Goal: Task Accomplishment & Management: Complete application form

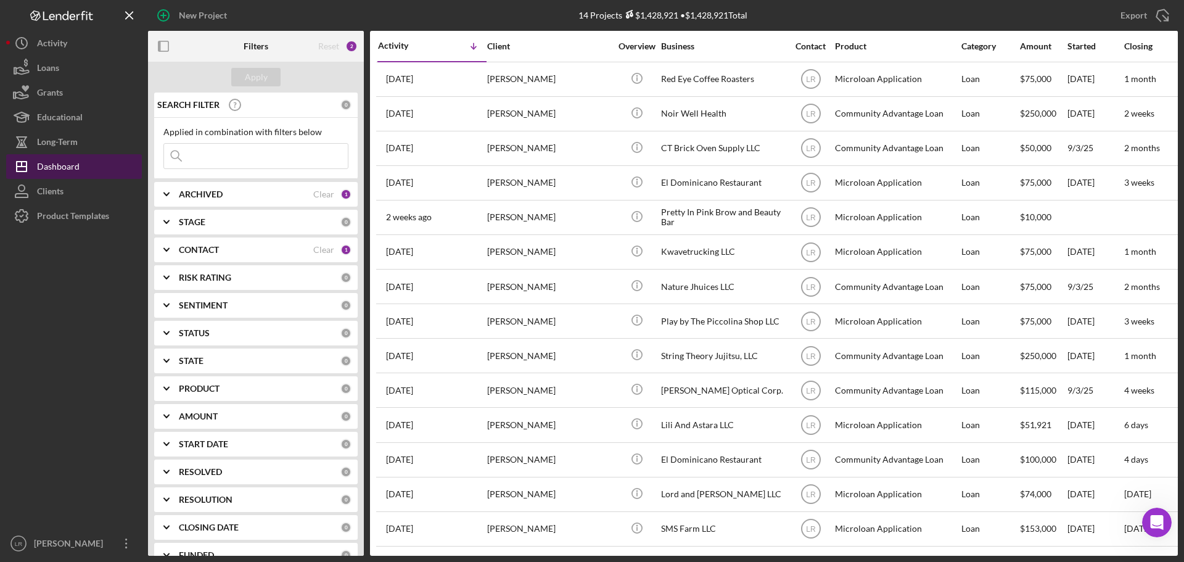
click at [84, 168] on button "Icon/Dashboard Dashboard" at bounding box center [74, 166] width 136 height 25
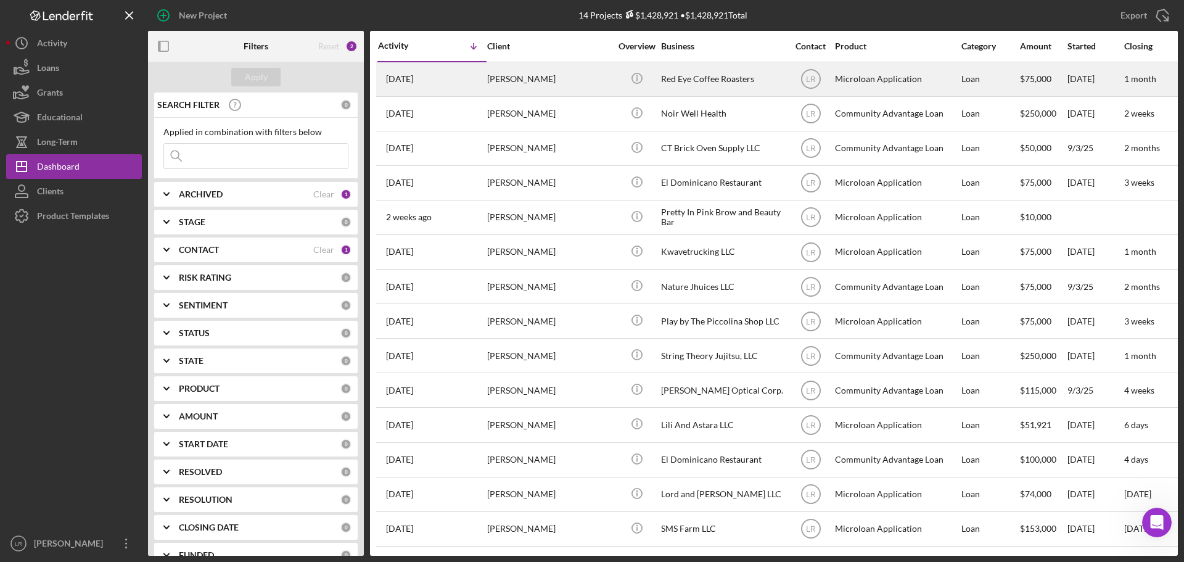
click at [659, 78] on div "Icon/Info" at bounding box center [637, 79] width 46 height 33
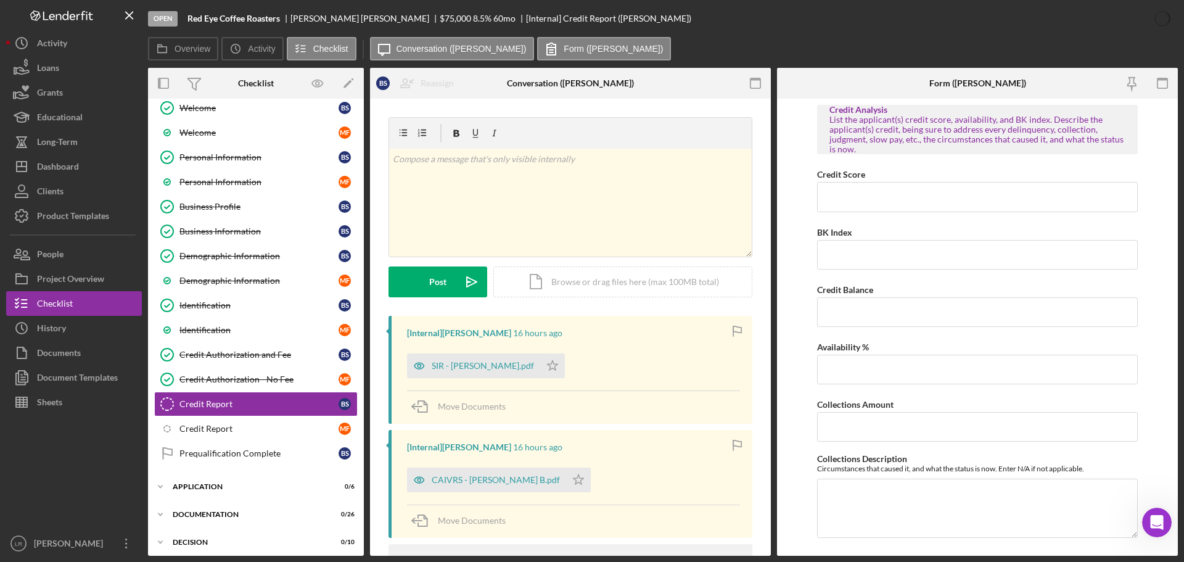
scroll to position [139, 0]
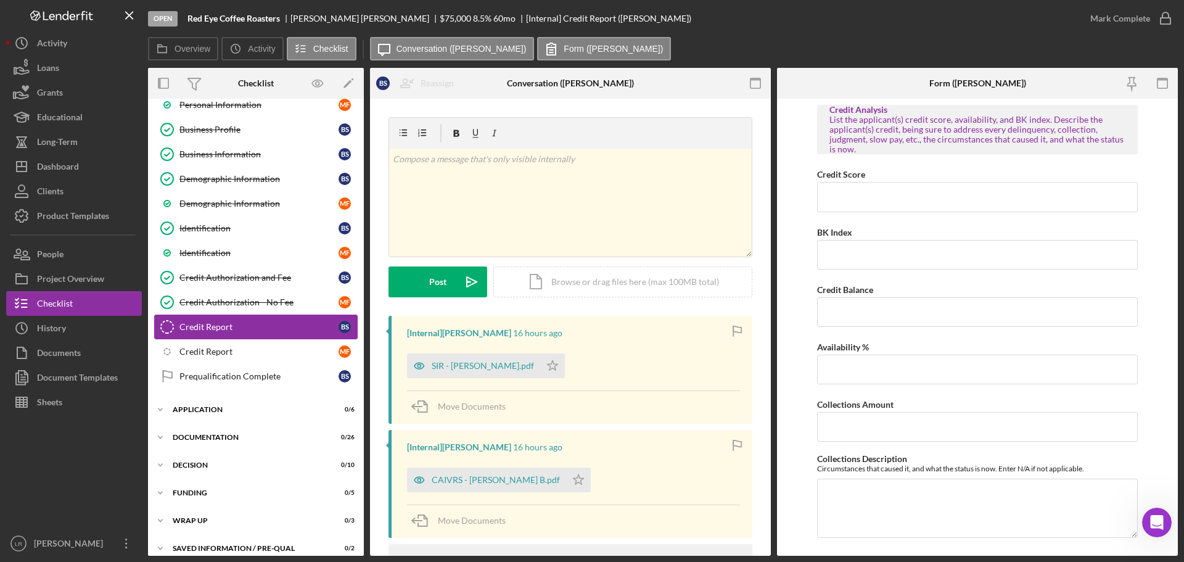
click at [240, 324] on div "Credit Report" at bounding box center [258, 327] width 159 height 10
click at [257, 348] on div "Credit Report" at bounding box center [258, 352] width 159 height 10
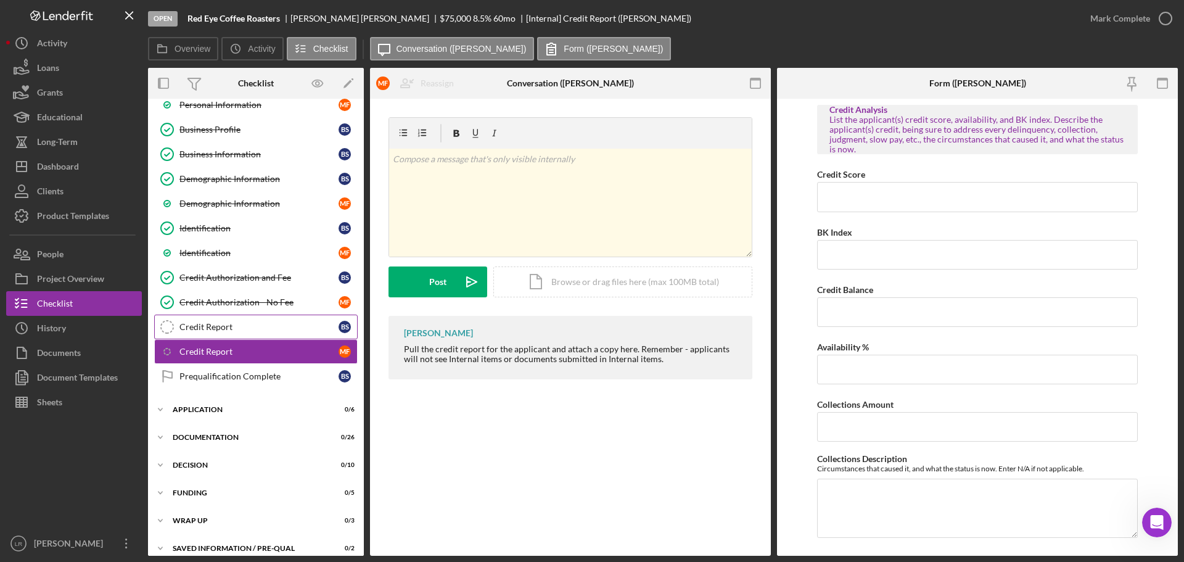
click at [259, 322] on div "Credit Report" at bounding box center [258, 327] width 159 height 10
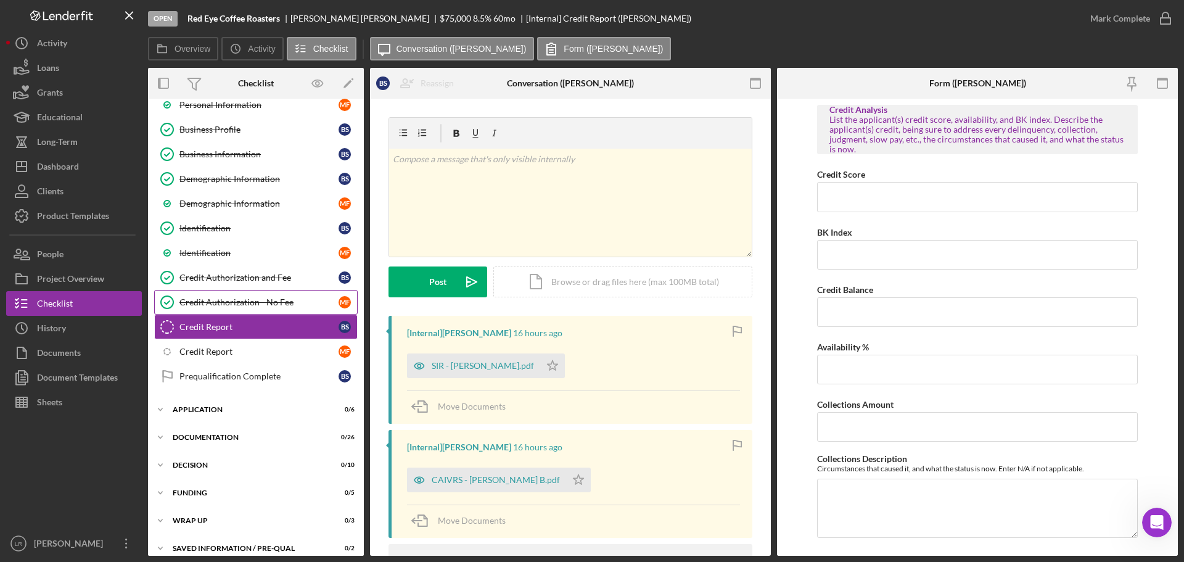
click at [269, 298] on div "Credit Authorization - No Fee" at bounding box center [258, 302] width 159 height 10
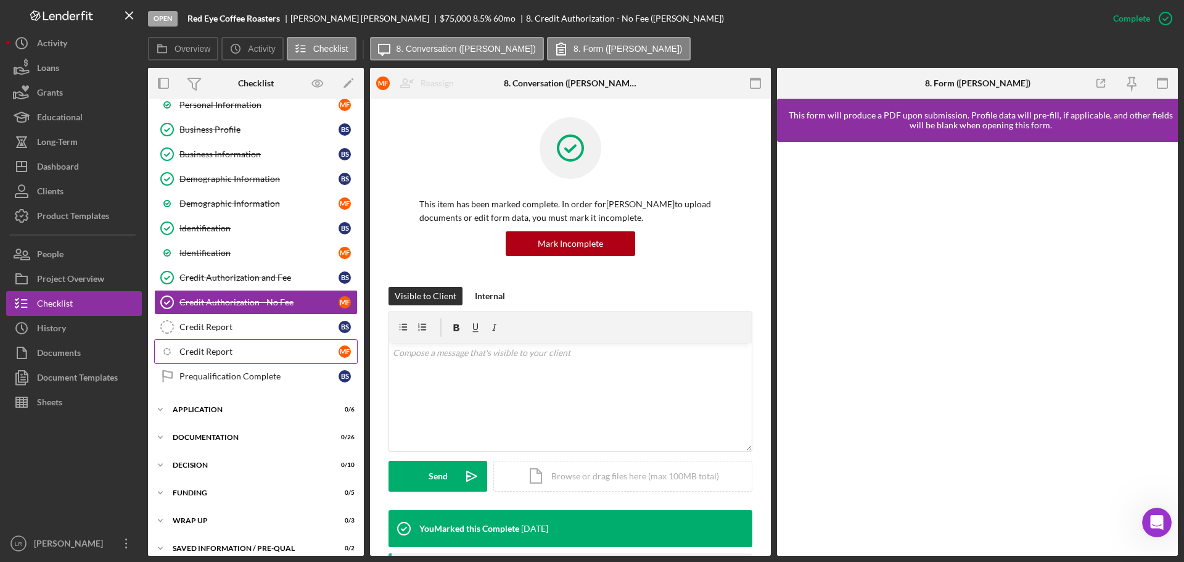
click at [257, 353] on div "Credit Report" at bounding box center [258, 352] width 159 height 10
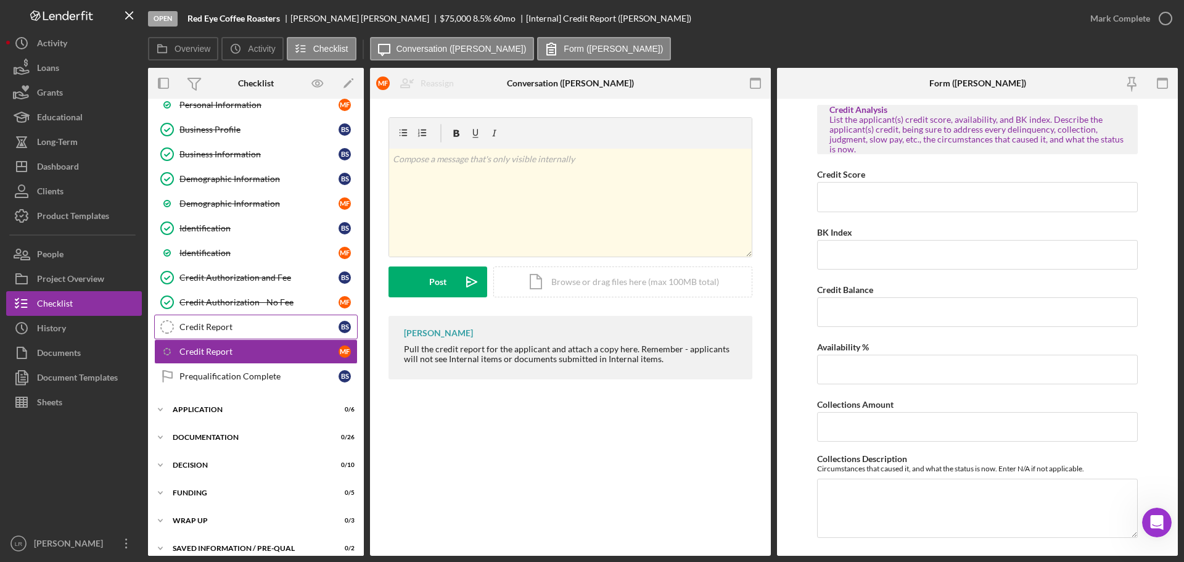
click at [269, 326] on div "Credit Report" at bounding box center [258, 327] width 159 height 10
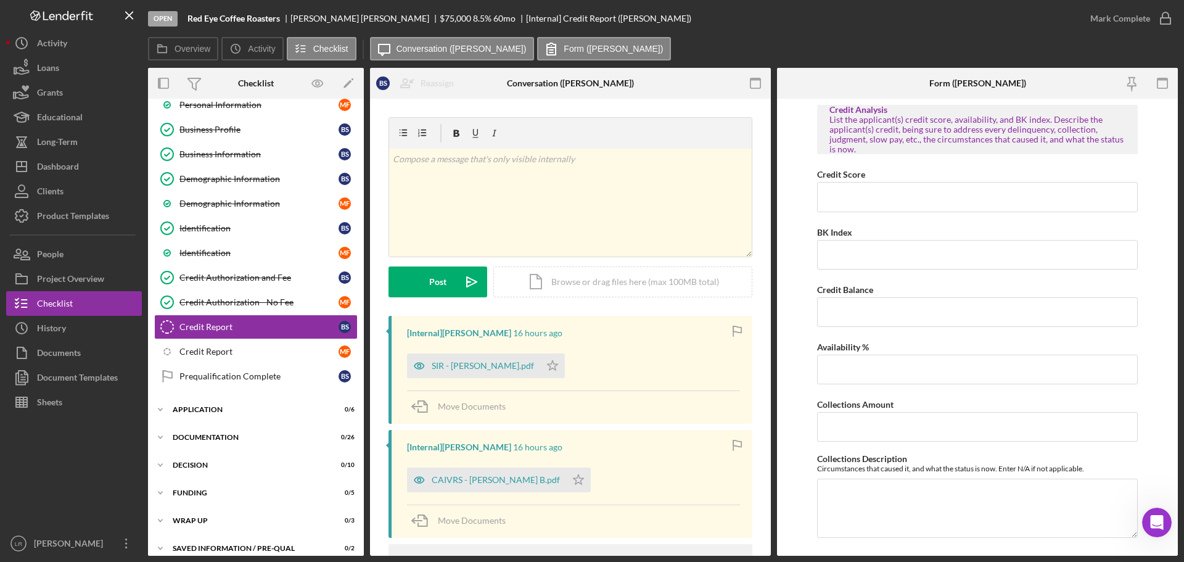
scroll to position [77, 0]
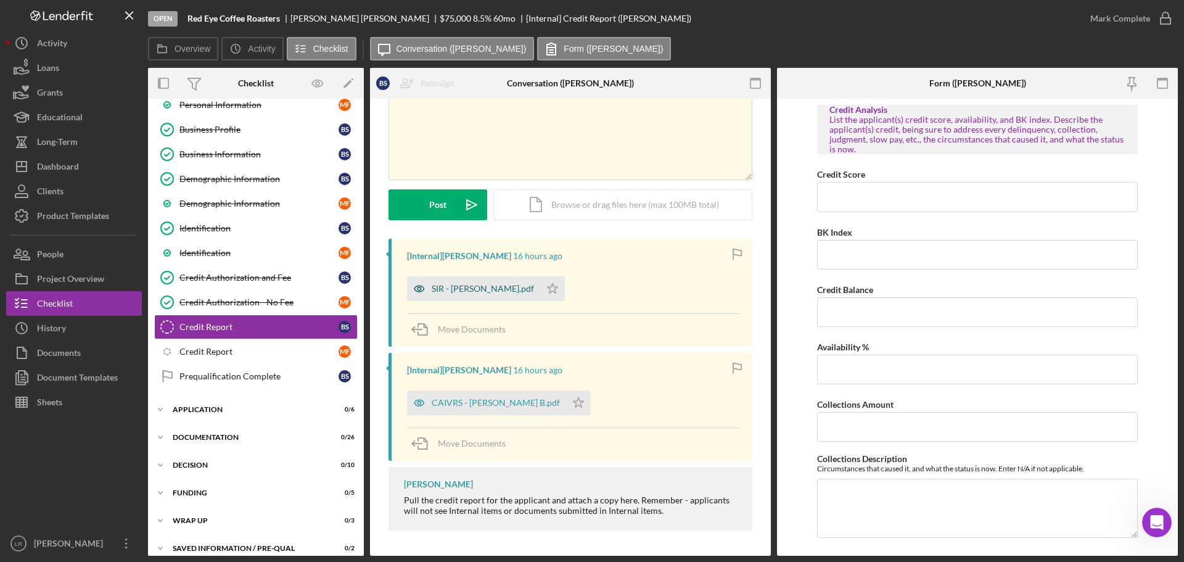
click at [483, 282] on div "SIR - [PERSON_NAME].pdf" at bounding box center [473, 288] width 133 height 25
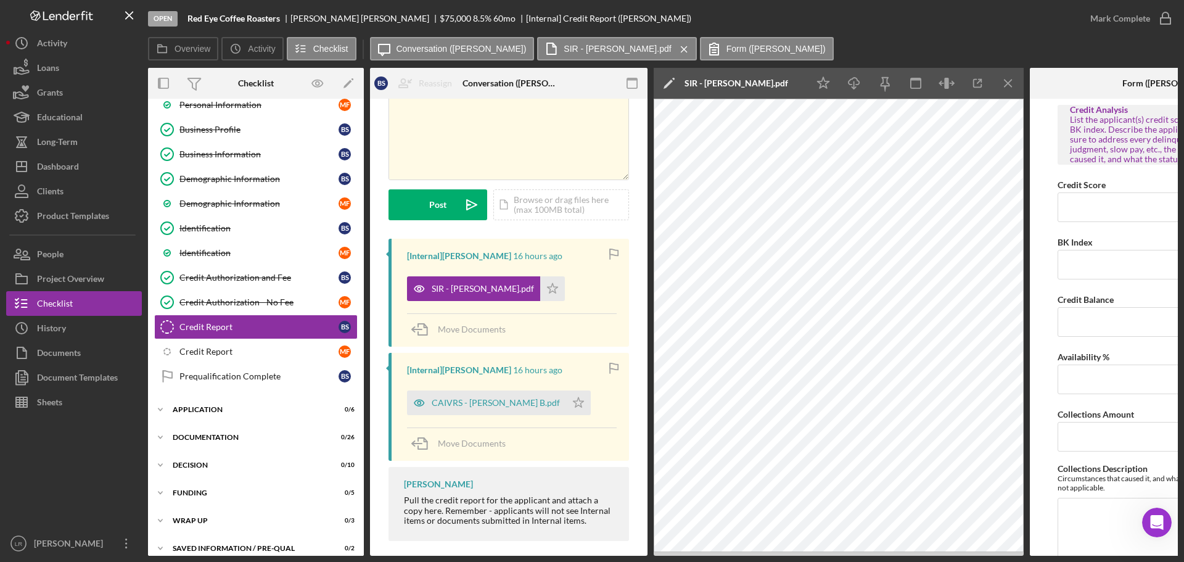
click at [667, 83] on icon "Icon/Edit" at bounding box center [669, 83] width 31 height 31
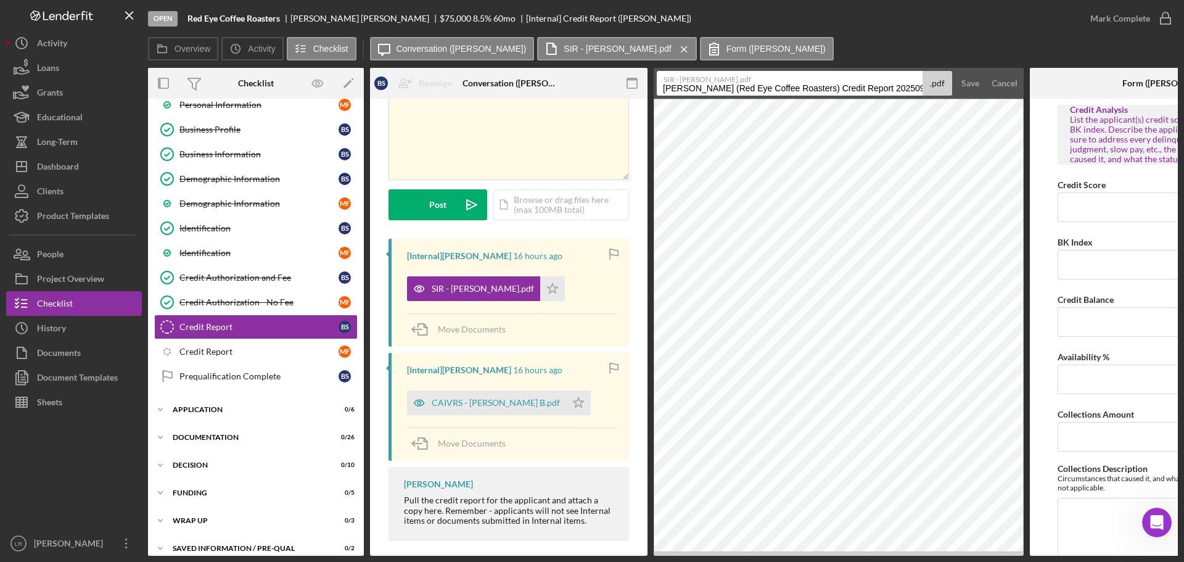
scroll to position [0, 18]
drag, startPoint x: 662, startPoint y: 88, endPoint x: 1109, endPoint y: 82, distance: 446.5
click at [1109, 82] on div "Overview Internal Workflow Stage Open Icon/Dropdown Arrow Archive (can unarchiv…" at bounding box center [663, 312] width 1030 height 488
type input "SIR Report (BS)"
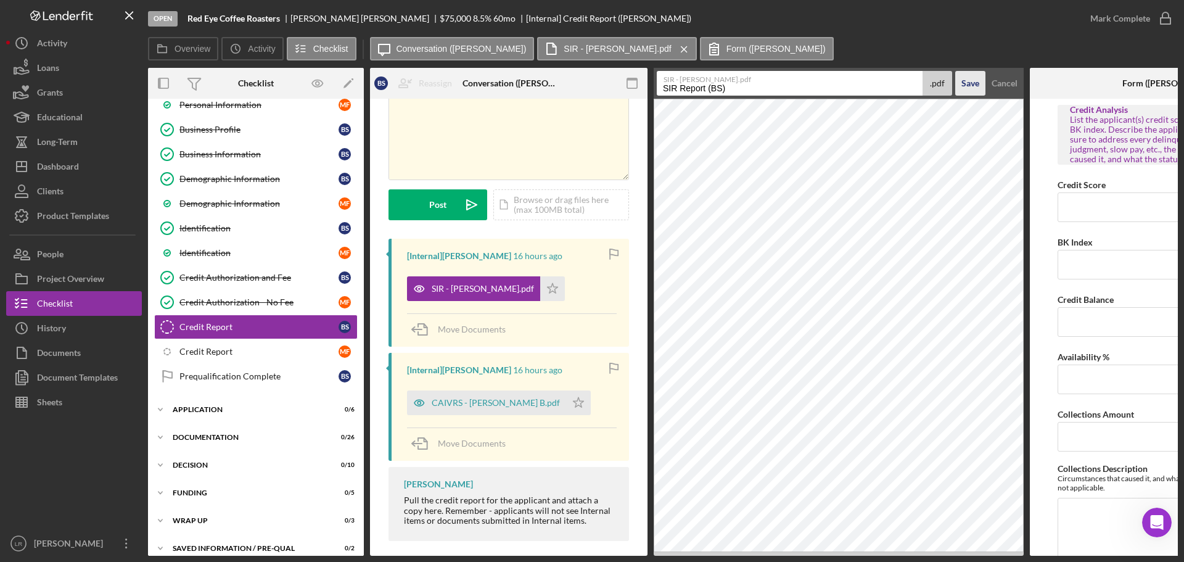
click at [966, 85] on div "Save" at bounding box center [970, 83] width 18 height 25
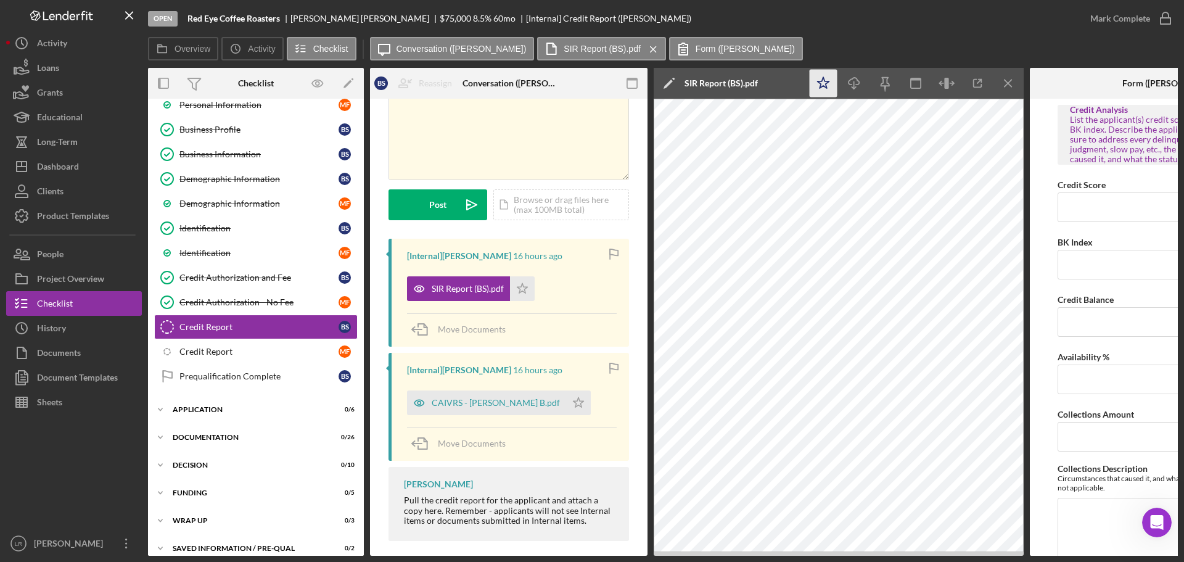
click at [819, 83] on icon "Icon/Star" at bounding box center [824, 84] width 28 height 28
click at [854, 83] on line "button" at bounding box center [854, 84] width 0 height 7
click at [1004, 83] on icon "Icon/Menu Close" at bounding box center [1009, 84] width 28 height 28
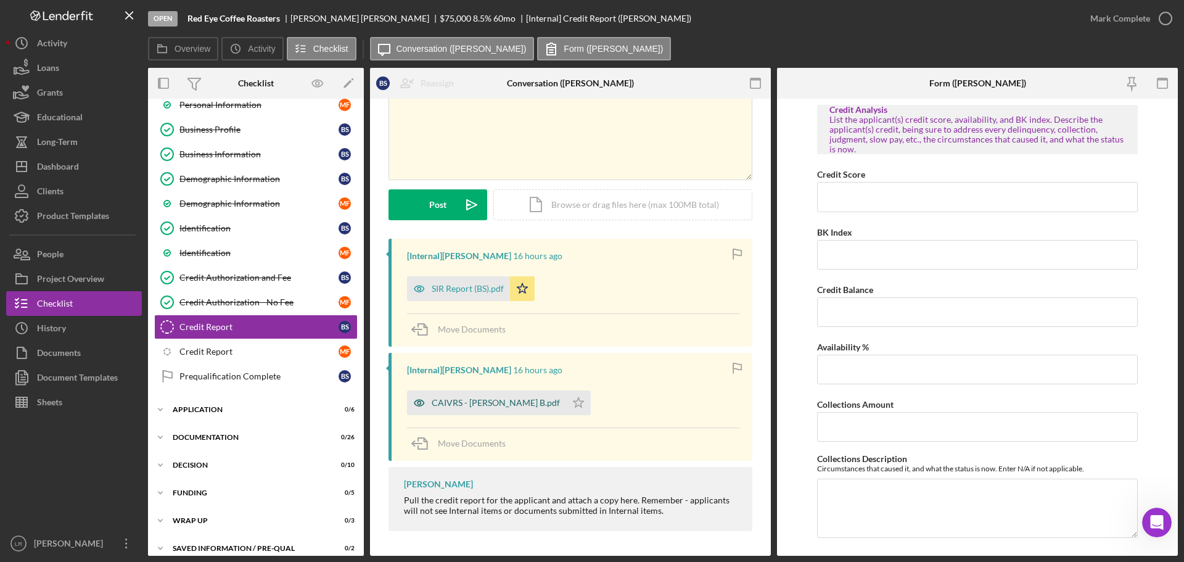
click at [459, 406] on div "CAIVRS - [PERSON_NAME] B.pdf" at bounding box center [496, 403] width 128 height 10
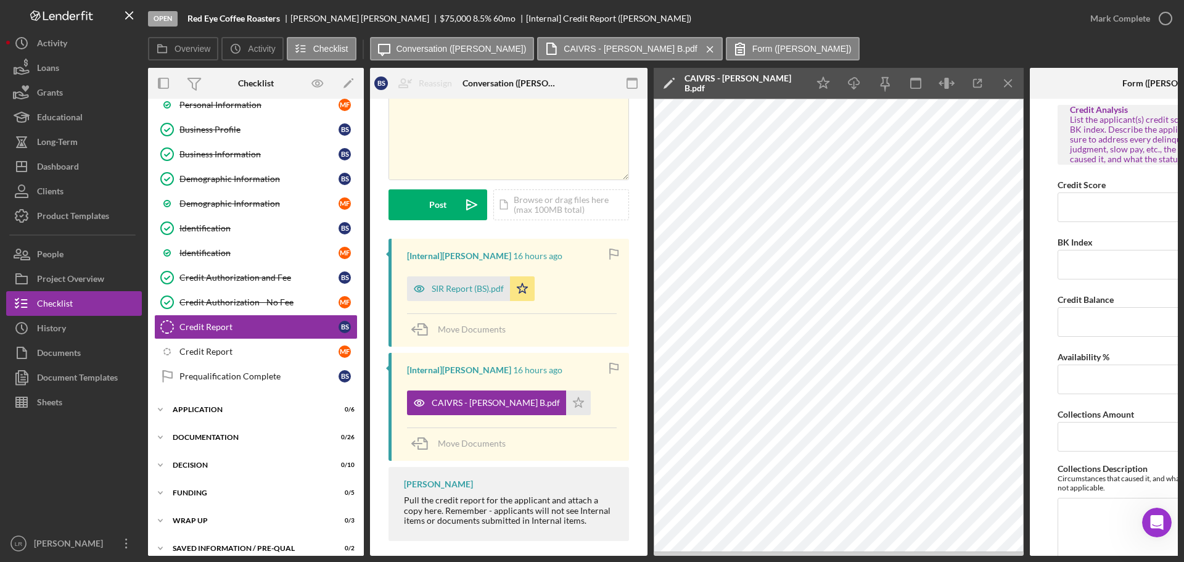
click at [669, 85] on icon "Icon/Edit" at bounding box center [669, 83] width 31 height 31
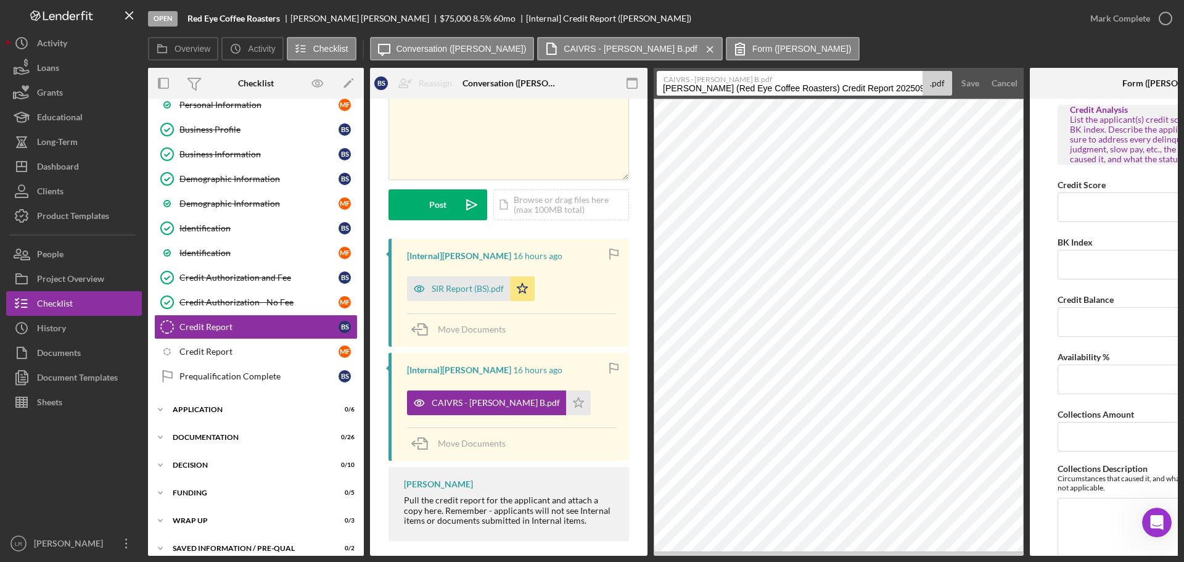
scroll to position [0, 18]
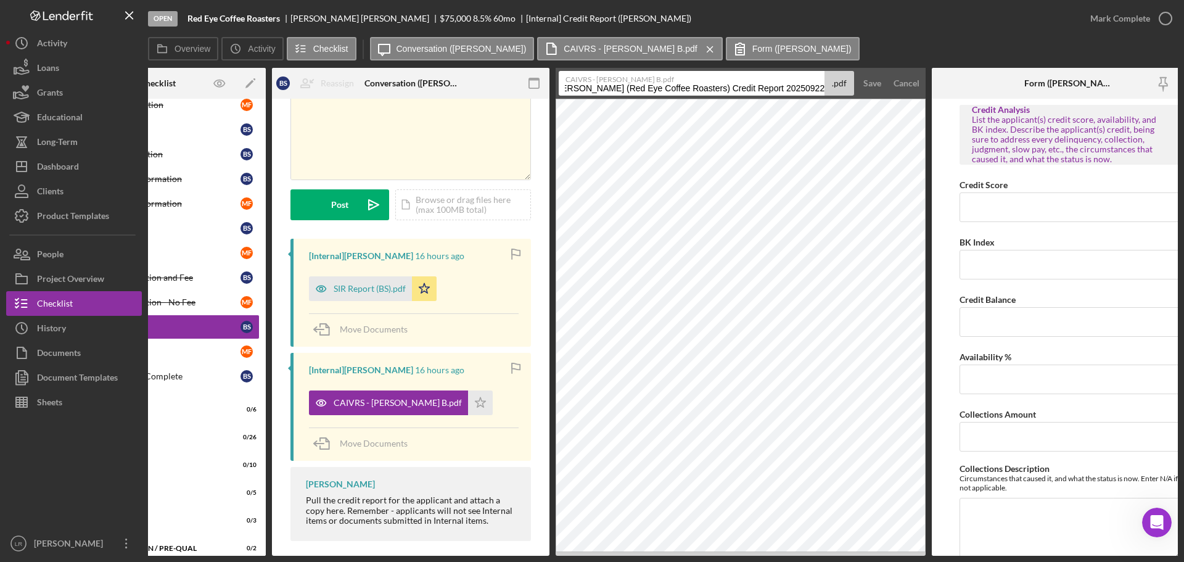
drag, startPoint x: 662, startPoint y: 88, endPoint x: 1183, endPoint y: 83, distance: 521.7
click at [1183, 83] on div "Open Red Eye Coffee Roasters [PERSON_NAME] $75,000 $75,000 8.5 % 60 mo [Interna…" at bounding box center [592, 281] width 1184 height 562
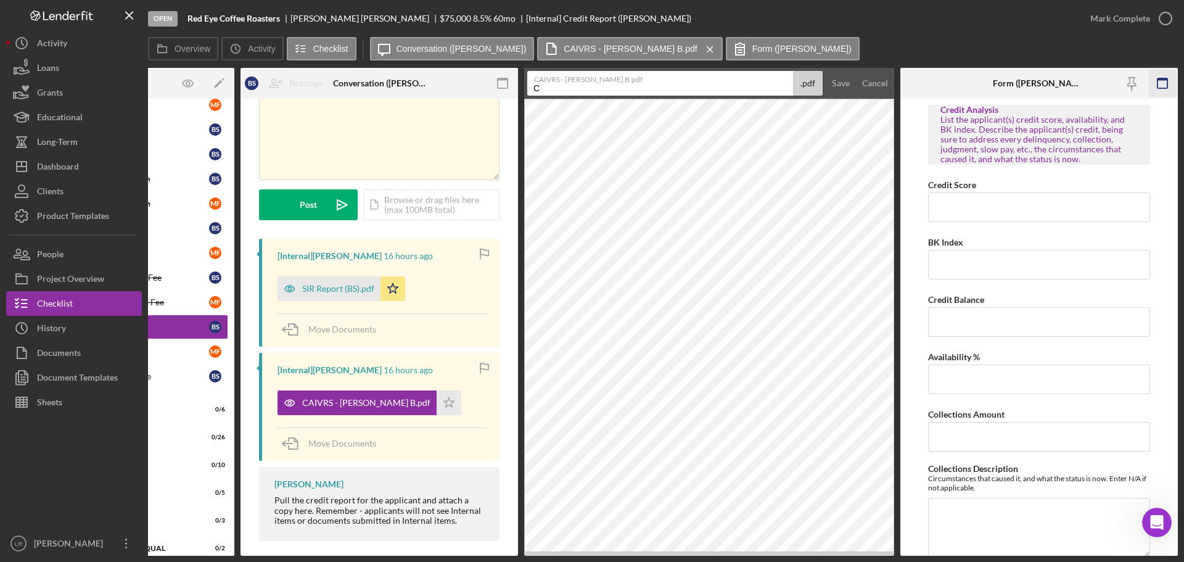
scroll to position [0, 0]
type input "CAIVRS (BS)"
click at [848, 77] on div "Save" at bounding box center [841, 83] width 18 height 25
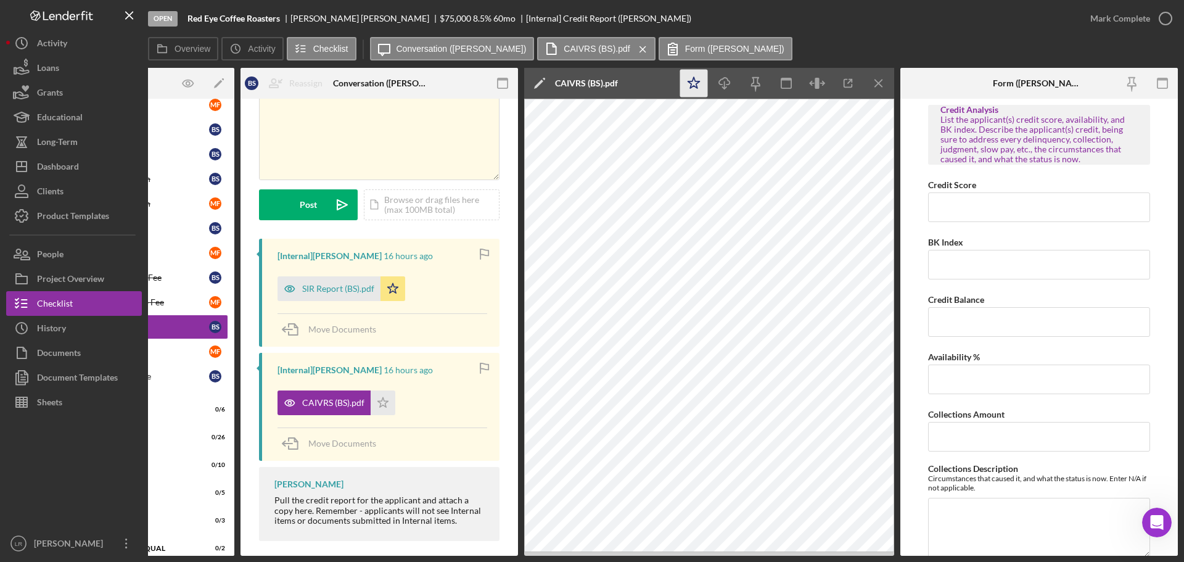
click at [699, 80] on icon "Icon/Star" at bounding box center [694, 84] width 28 height 28
click at [722, 81] on icon "Icon/Download" at bounding box center [725, 84] width 28 height 28
click at [878, 80] on icon "Icon/Menu Close" at bounding box center [879, 84] width 28 height 28
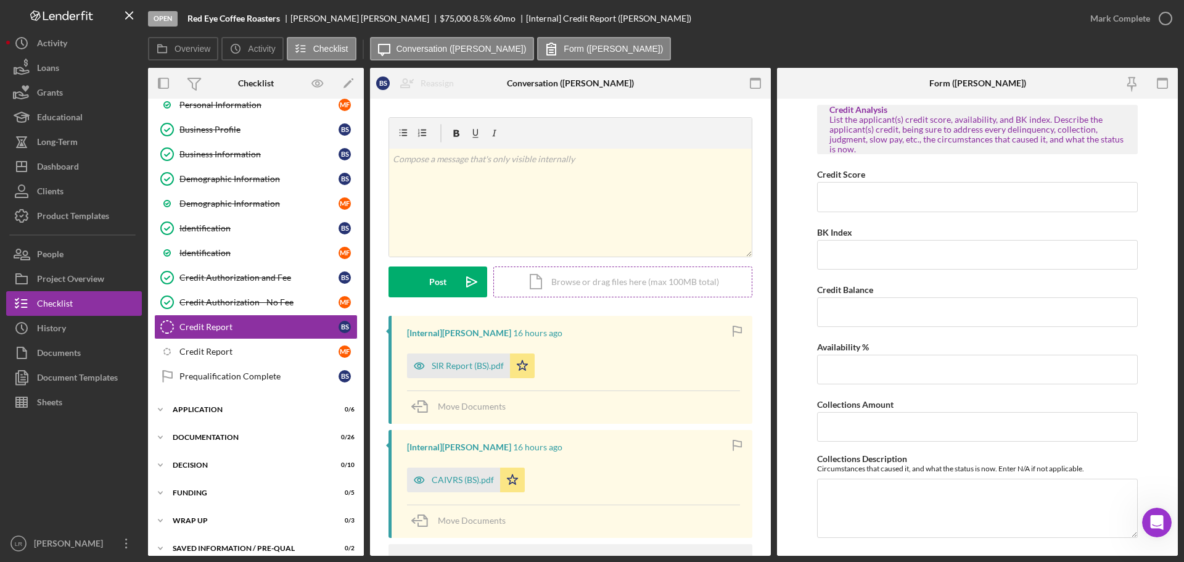
click at [573, 278] on div "Icon/Document Browse or drag files here (max 100MB total) Tap to choose files o…" at bounding box center [622, 281] width 259 height 31
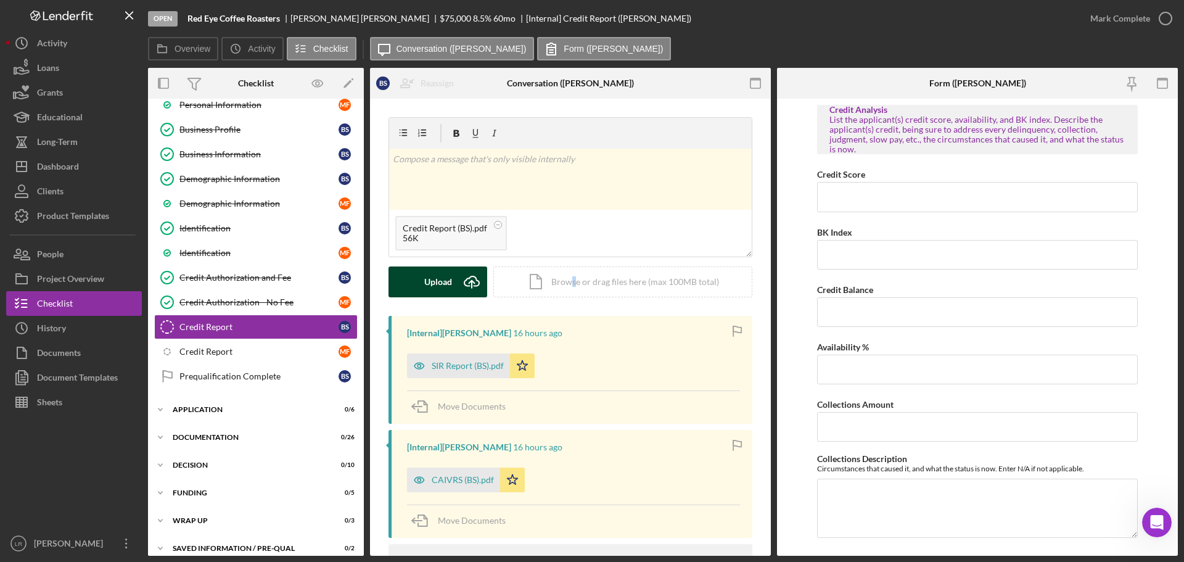
click at [434, 287] on div "Upload" at bounding box center [438, 281] width 28 height 31
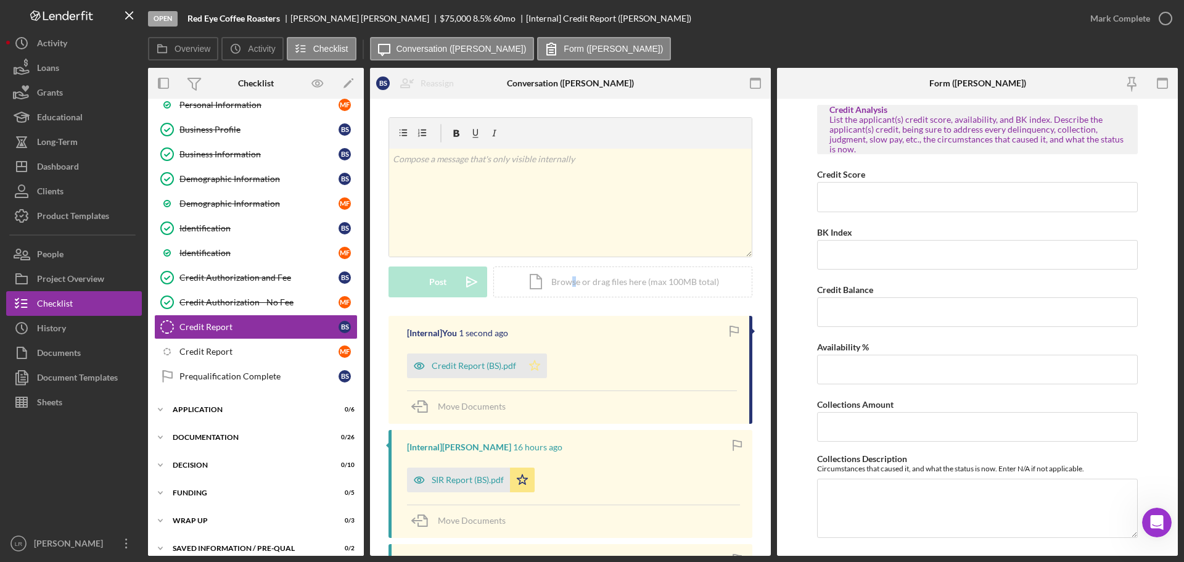
click at [529, 363] on icon "Icon/Star" at bounding box center [534, 365] width 25 height 25
click at [446, 366] on div "Credit Report (BS).pdf" at bounding box center [474, 366] width 84 height 10
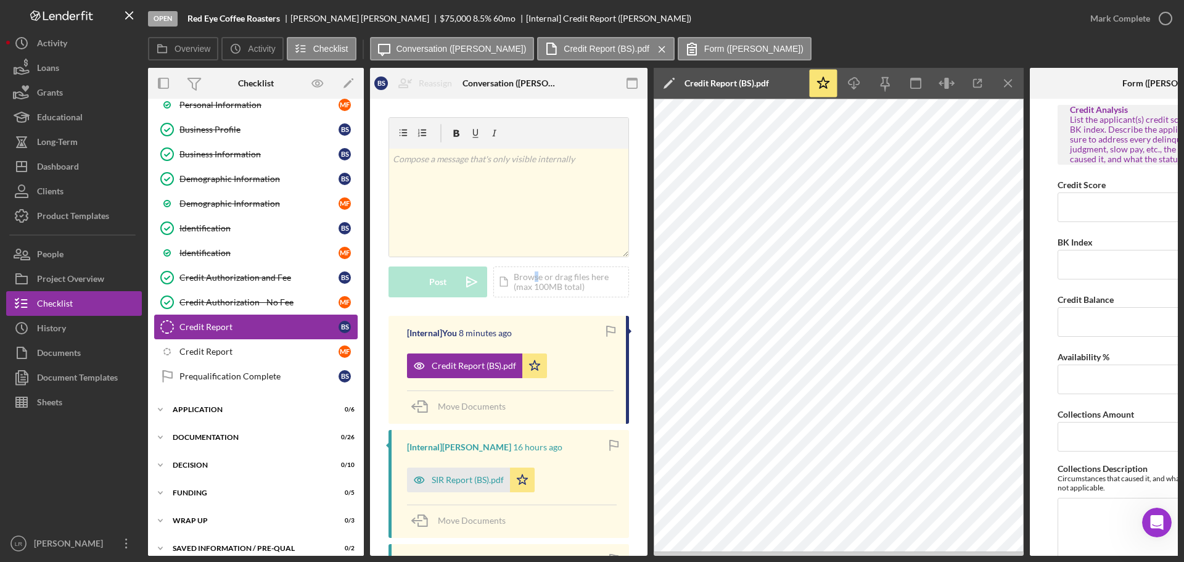
drag, startPoint x: 265, startPoint y: 326, endPoint x: 287, endPoint y: 322, distance: 21.8
click at [265, 326] on div "Credit Report" at bounding box center [258, 327] width 159 height 10
click at [505, 203] on div "v Color teal Color pink Remove color Add row above Add row below Add column bef…" at bounding box center [508, 203] width 239 height 108
click at [430, 281] on div "Post" at bounding box center [437, 281] width 17 height 31
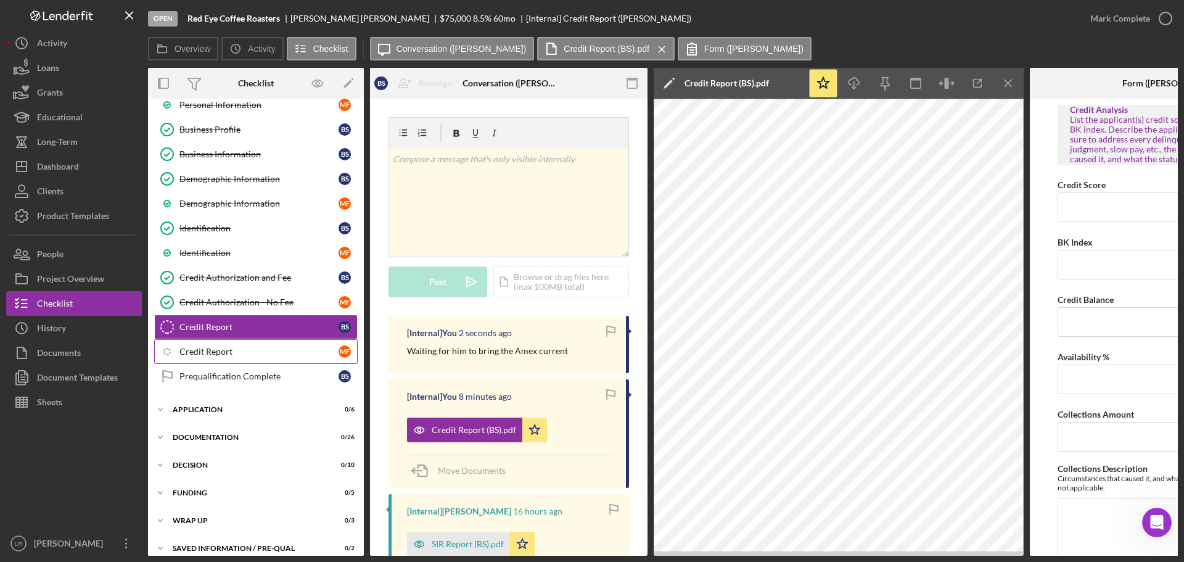
click at [214, 352] on div "Credit Report" at bounding box center [258, 352] width 159 height 10
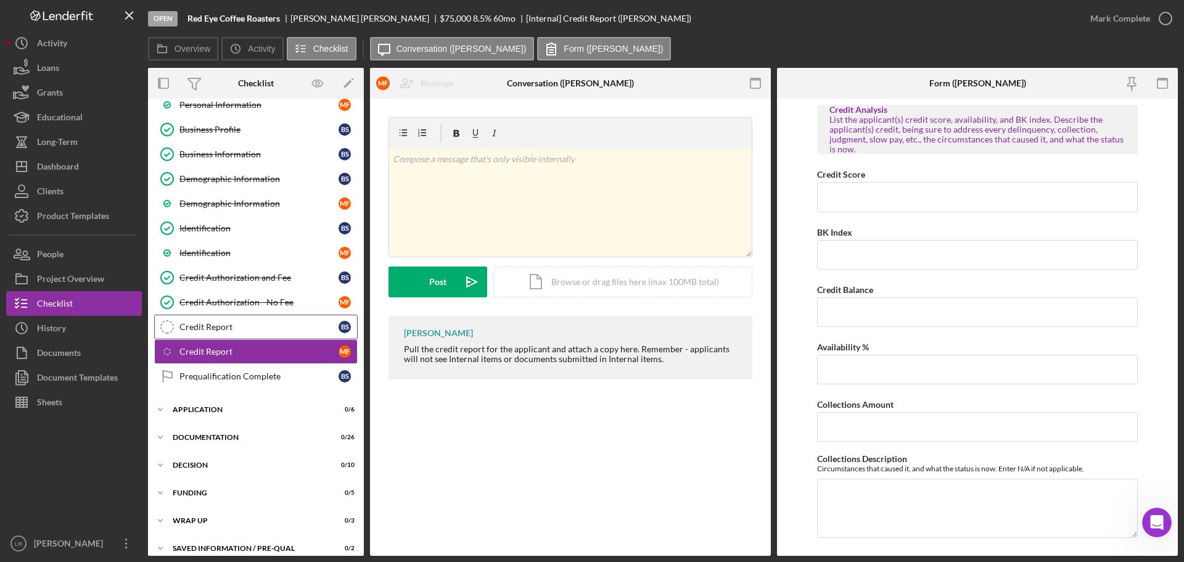
click at [216, 327] on div "Credit Report" at bounding box center [258, 327] width 159 height 10
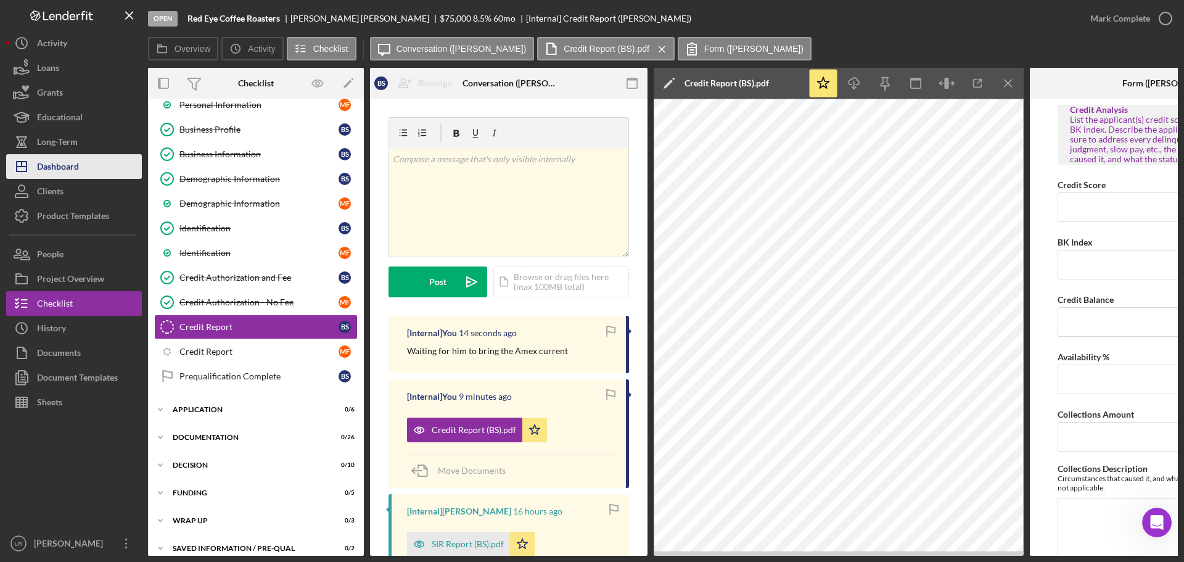
click at [87, 166] on button "Icon/Dashboard Dashboard" at bounding box center [74, 166] width 136 height 25
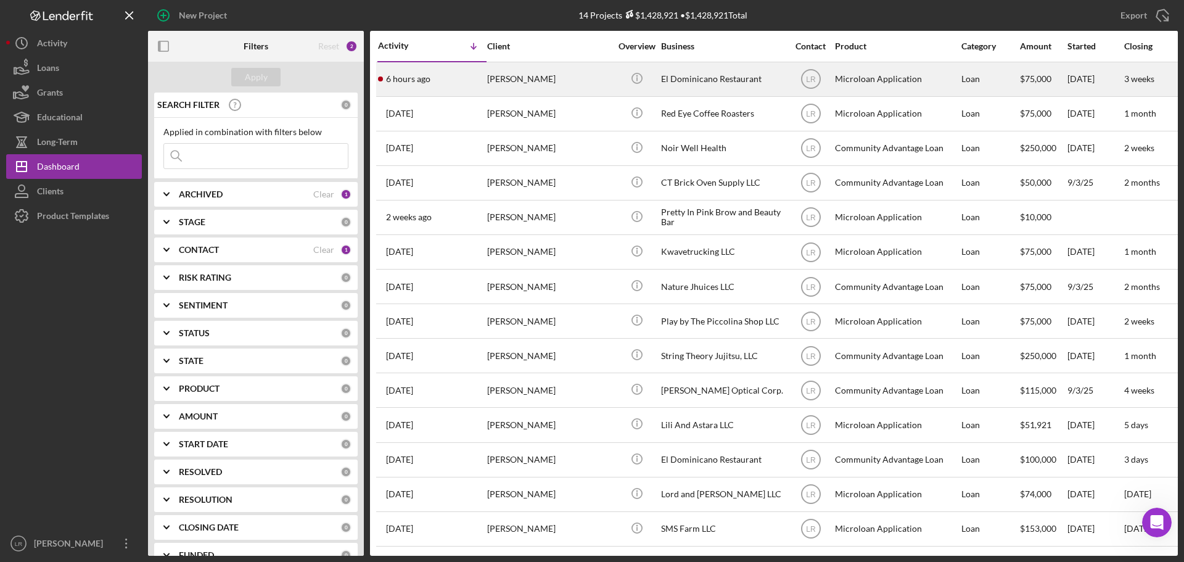
click at [554, 76] on div "[PERSON_NAME]" at bounding box center [548, 79] width 123 height 33
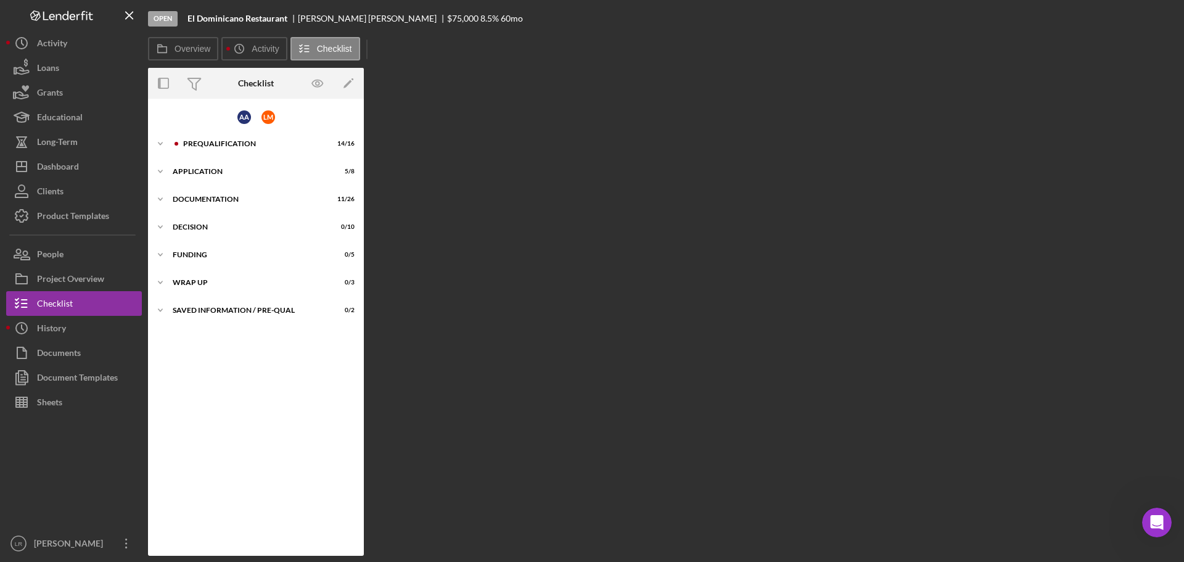
scroll to position [39, 0]
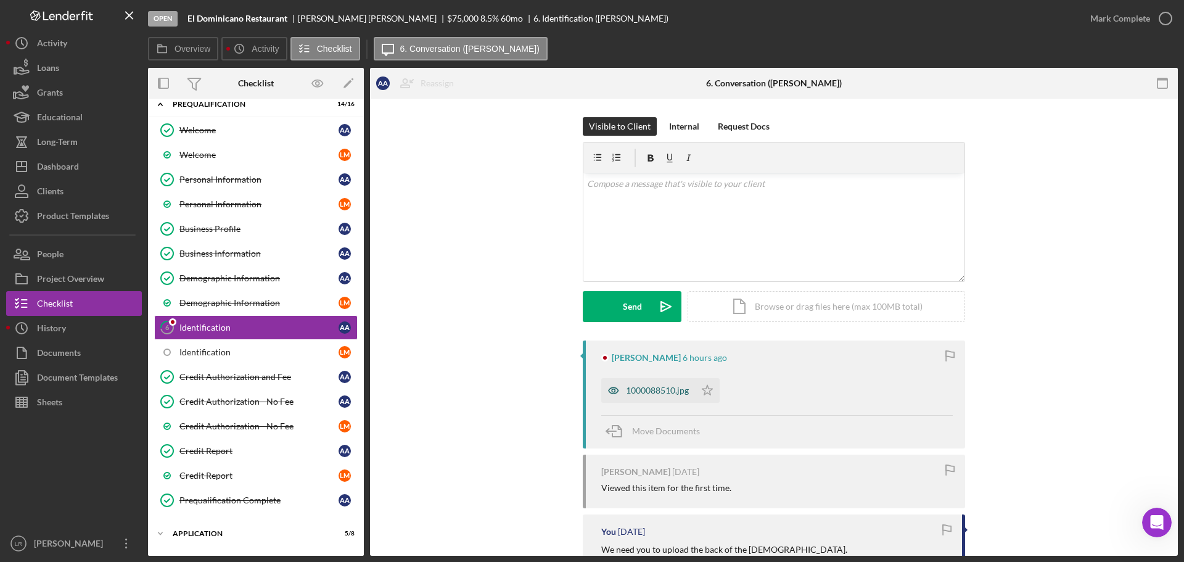
click at [657, 389] on div "1000088510.jpg" at bounding box center [657, 390] width 63 height 10
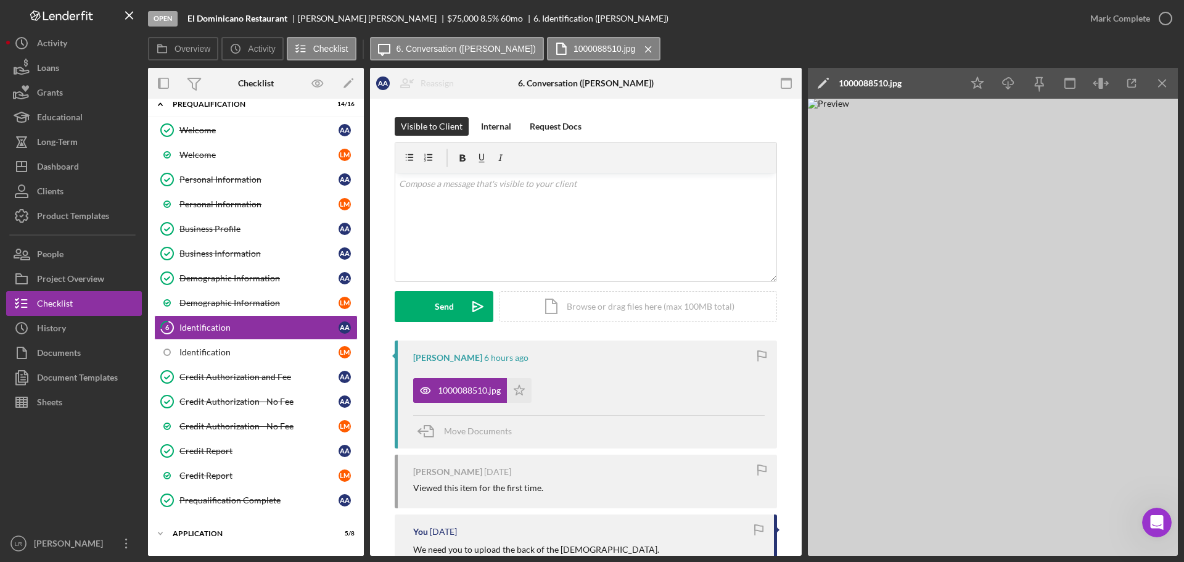
click at [820, 81] on icon "Icon/Edit" at bounding box center [823, 83] width 31 height 31
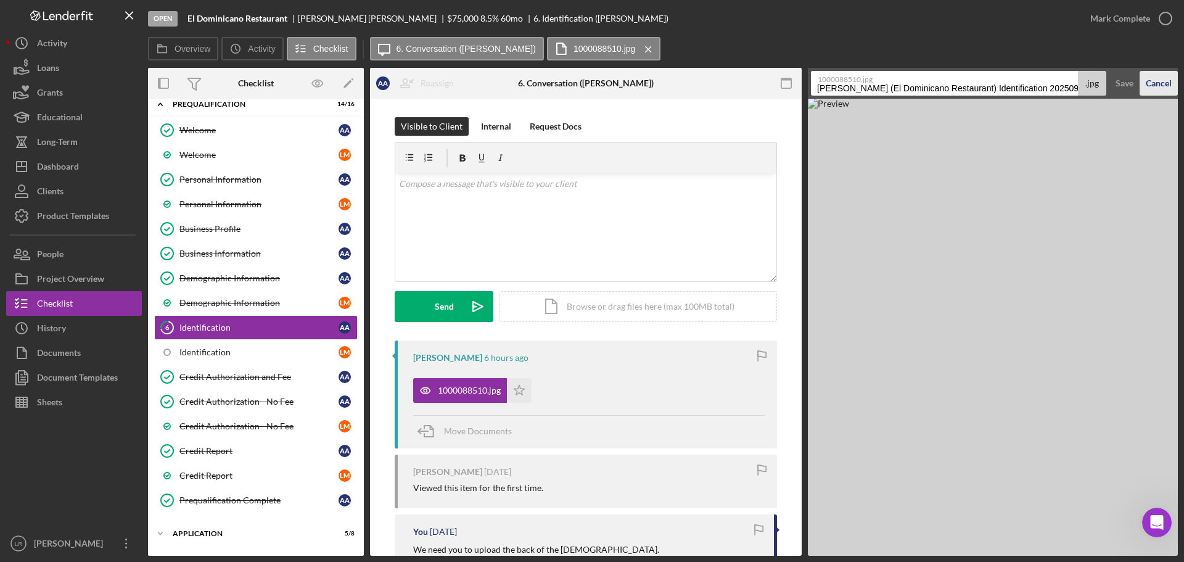
scroll to position [0, 4]
drag, startPoint x: 817, startPoint y: 89, endPoint x: 1178, endPoint y: 75, distance: 361.6
click at [1178, 75] on div "Open El Dominicano Restaurant [PERSON_NAME] $75,000 $75,000 8.5 % 60 mo 6. Iden…" at bounding box center [592, 281] width 1184 height 562
drag, startPoint x: 935, startPoint y: 87, endPoint x: 1026, endPoint y: 84, distance: 90.7
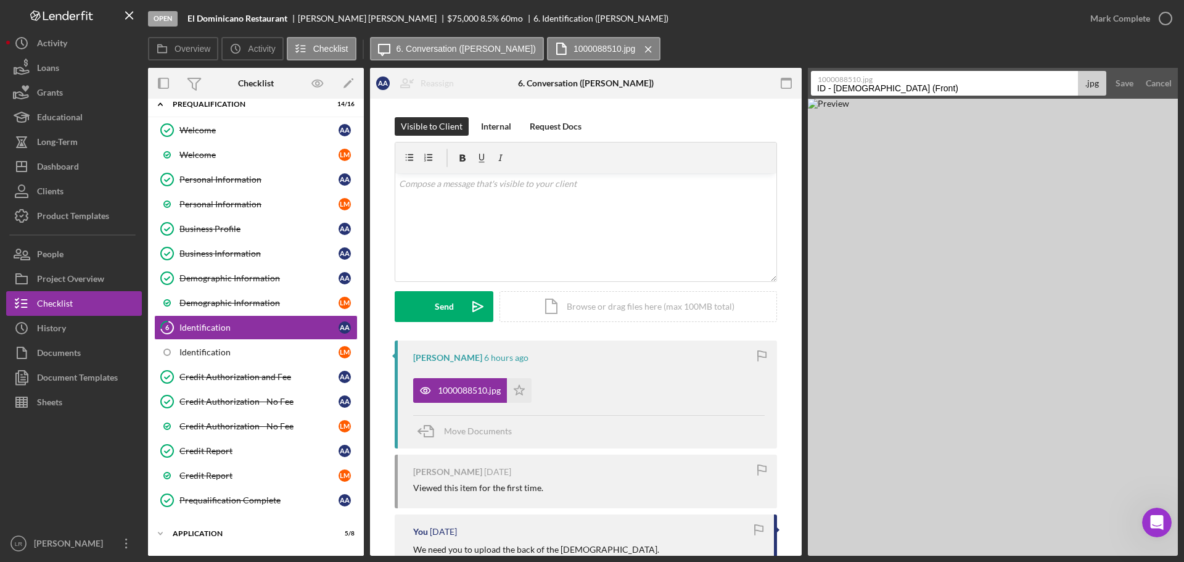
click at [1026, 84] on input "ID - [DEMOGRAPHIC_DATA] (Front)" at bounding box center [944, 83] width 267 height 25
type input "ID - [DEMOGRAPHIC_DATA] (AA)"
click at [1122, 83] on div "Save" at bounding box center [1124, 83] width 18 height 25
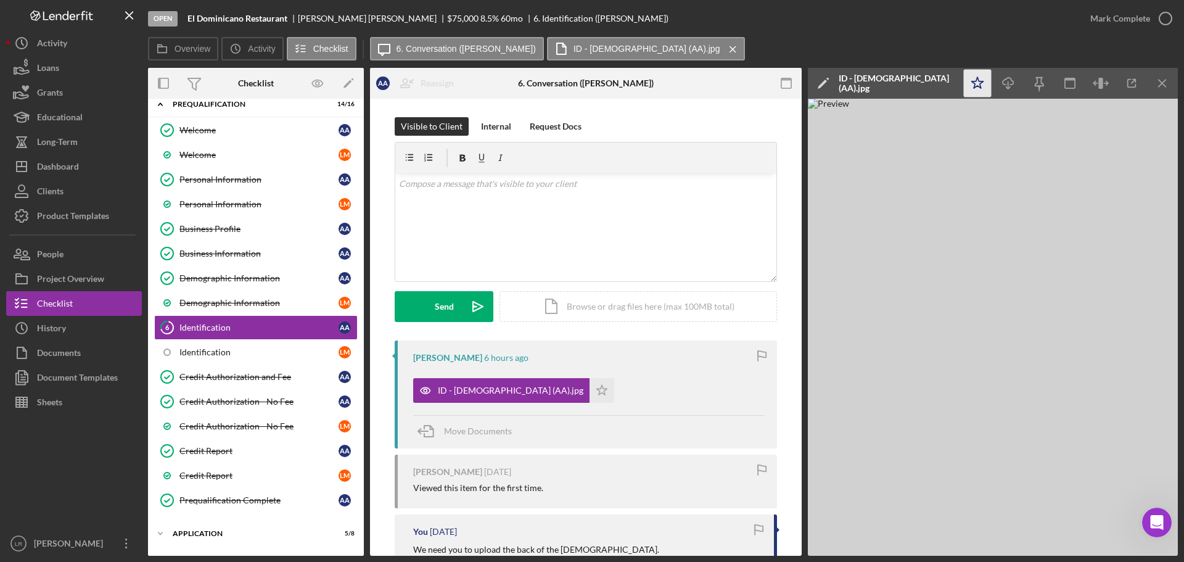
click at [973, 83] on polygon "button" at bounding box center [978, 82] width 12 height 11
click at [1004, 82] on icon "Icon/Download" at bounding box center [1009, 84] width 28 height 28
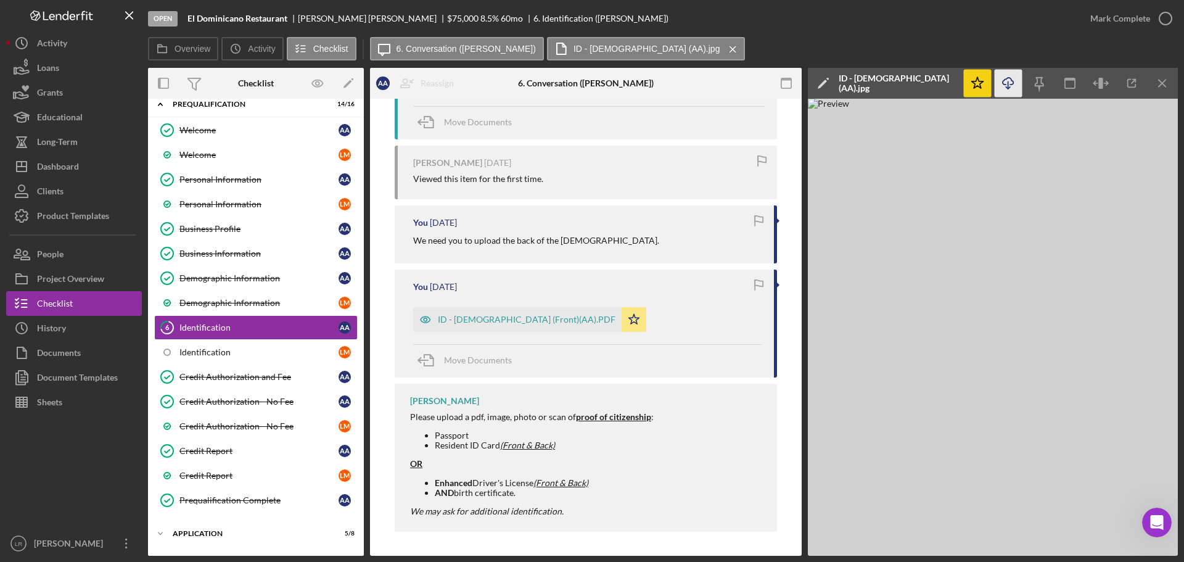
scroll to position [310, 0]
click at [630, 317] on polygon "button" at bounding box center [634, 318] width 10 height 10
click at [1126, 15] on div "Mark Complete" at bounding box center [1120, 18] width 60 height 25
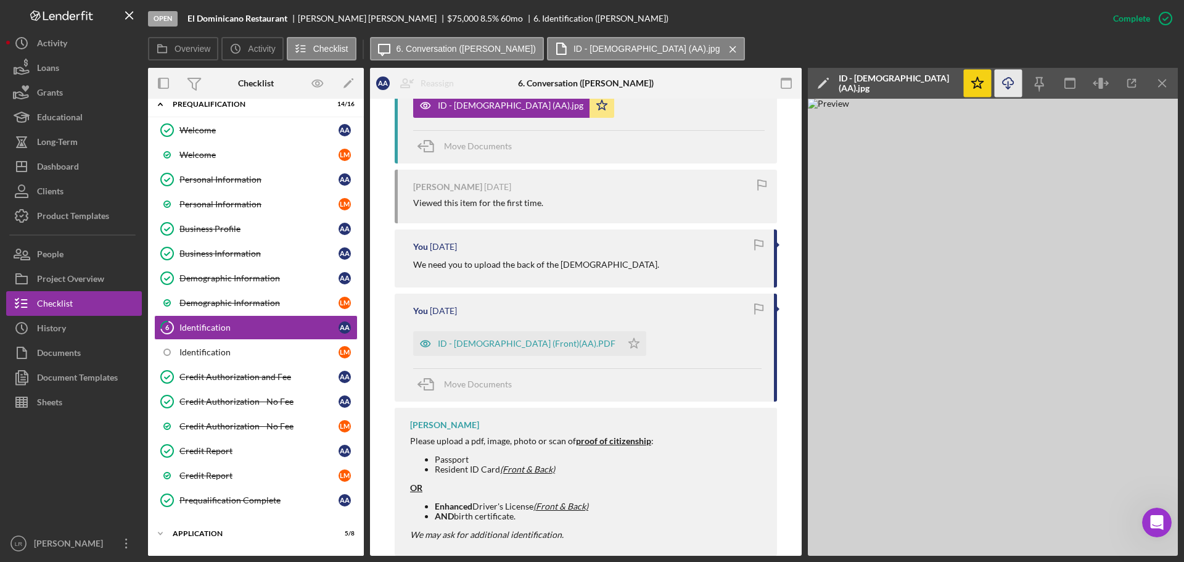
scroll to position [522, 0]
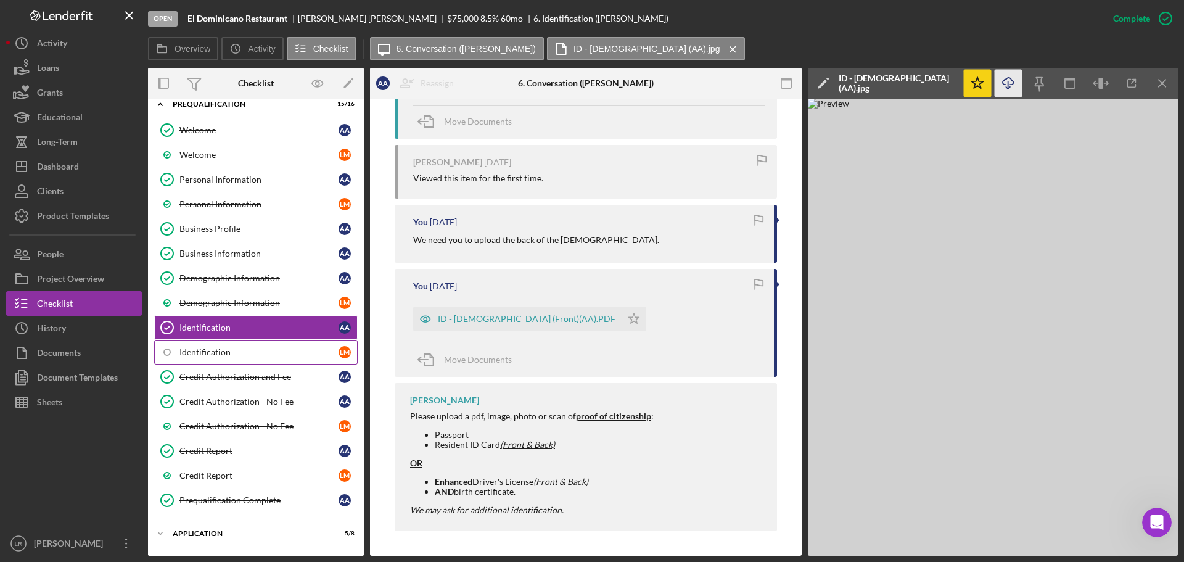
click at [224, 353] on div "Identification" at bounding box center [258, 352] width 159 height 10
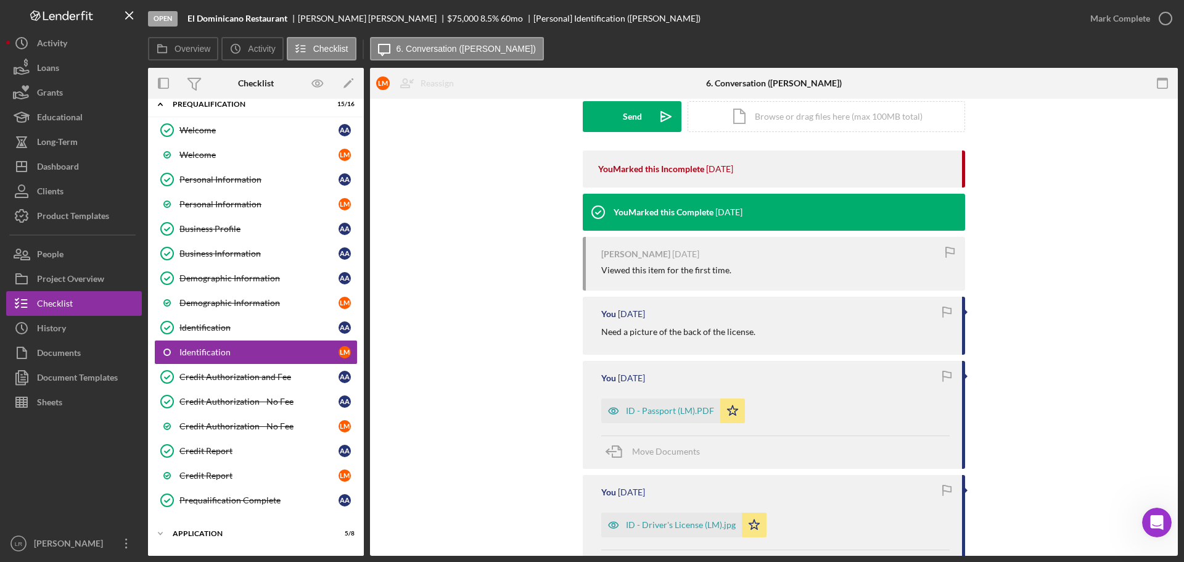
scroll to position [247, 0]
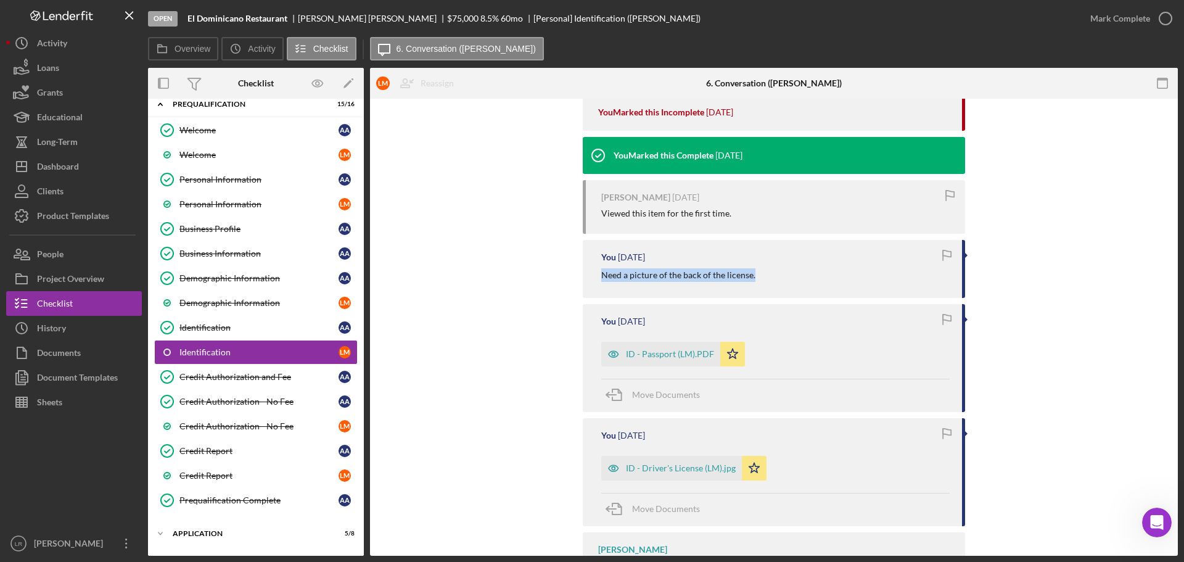
drag, startPoint x: 752, startPoint y: 271, endPoint x: 594, endPoint y: 274, distance: 157.3
click at [594, 274] on div "You [DATE] Need a picture of the back of the license." at bounding box center [774, 268] width 382 height 57
copy p "Need a picture of the back of the license."
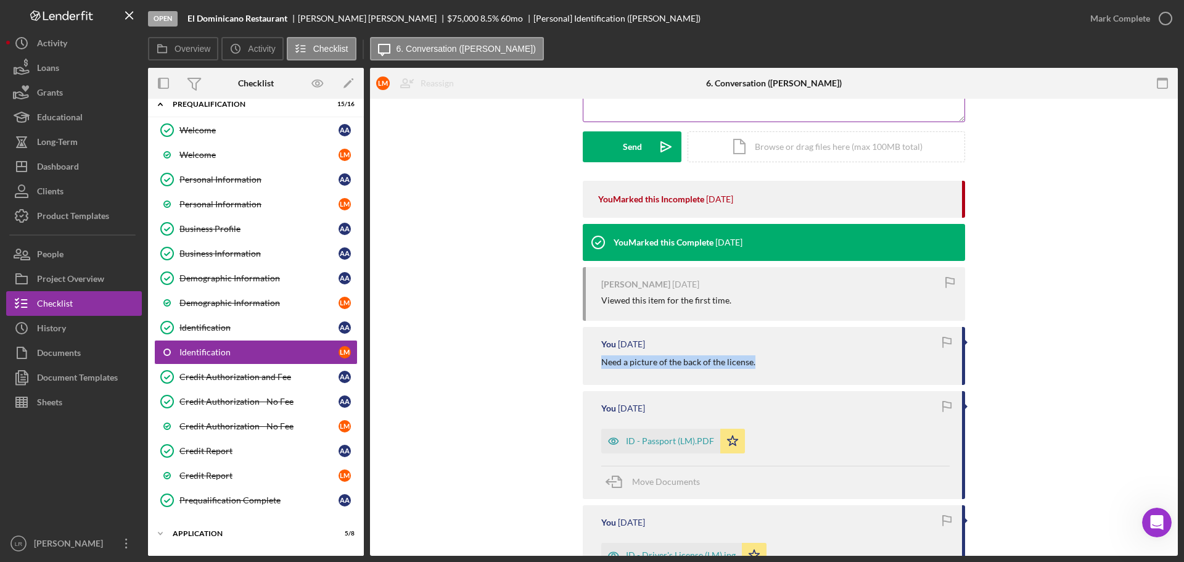
scroll to position [0, 0]
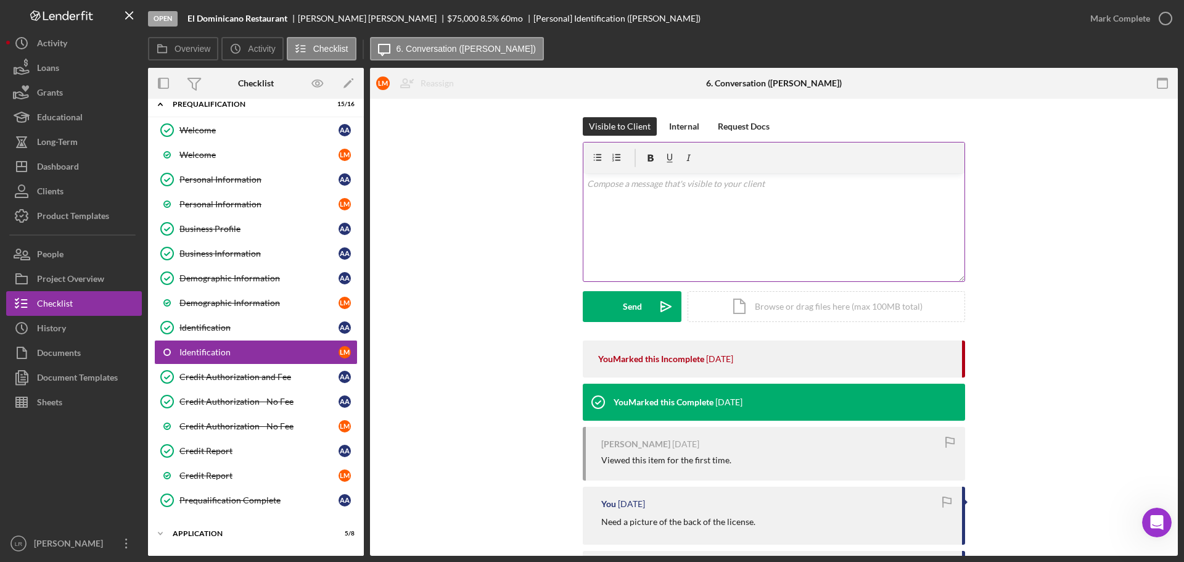
click at [691, 243] on div "v Color teal Color pink Remove color Add row above Add row below Add column bef…" at bounding box center [773, 227] width 381 height 108
click at [630, 304] on div "Send" at bounding box center [632, 306] width 19 height 31
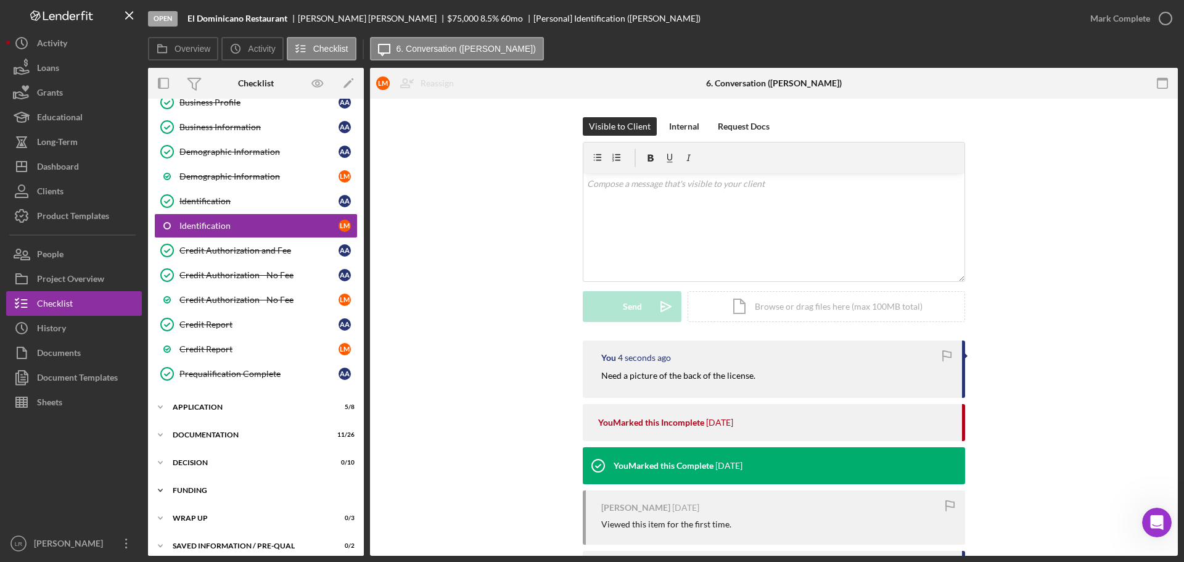
scroll to position [175, 0]
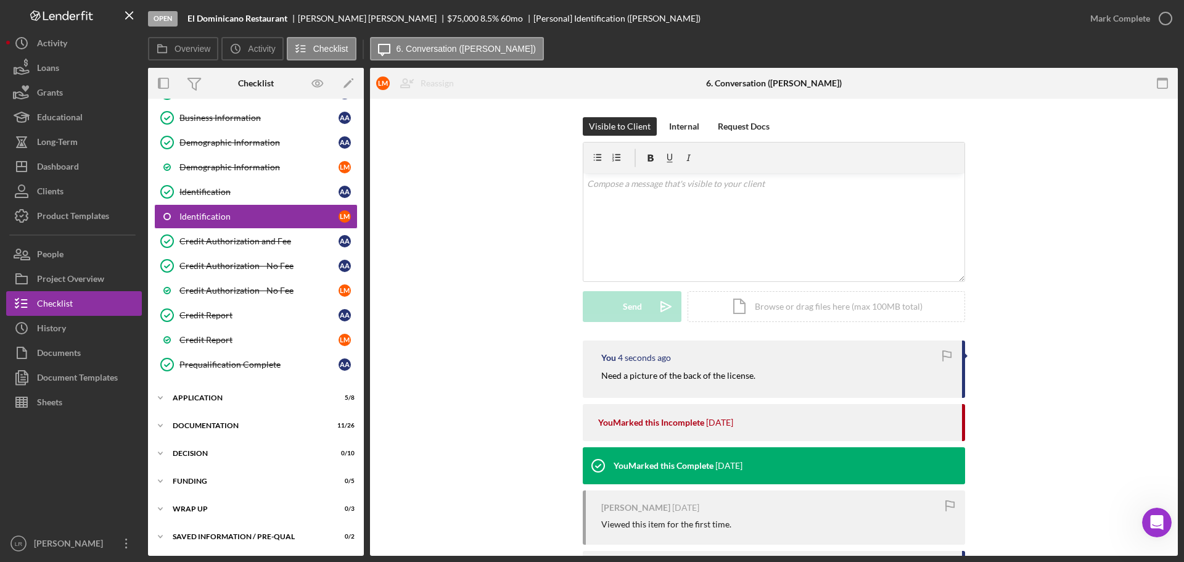
click at [205, 385] on div "A A L M Icon/Expander Prequalification 15 / 16 Welcome Welcome A A Welcome [PER…" at bounding box center [256, 240] width 216 height 620
click at [208, 396] on div "Application" at bounding box center [261, 397] width 176 height 7
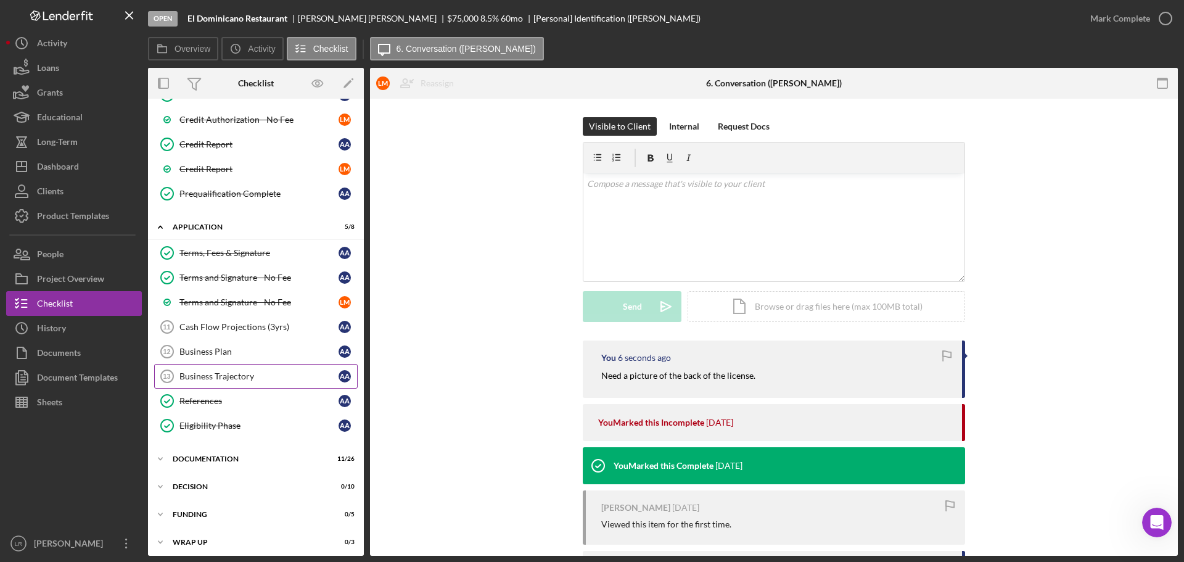
scroll to position [379, 0]
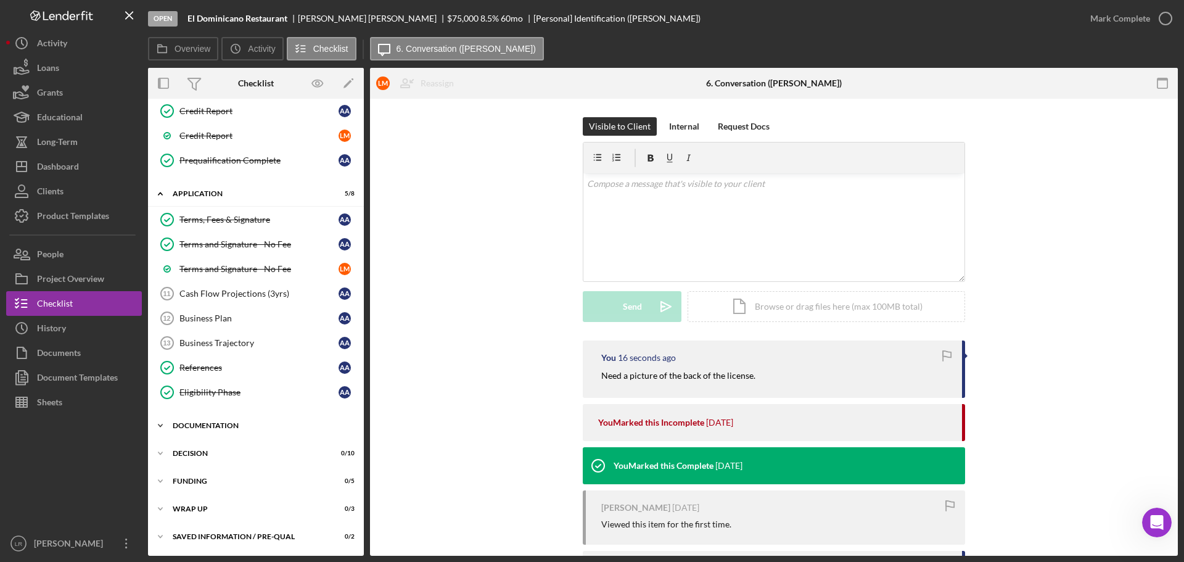
click at [239, 424] on div "Documentation" at bounding box center [261, 425] width 176 height 7
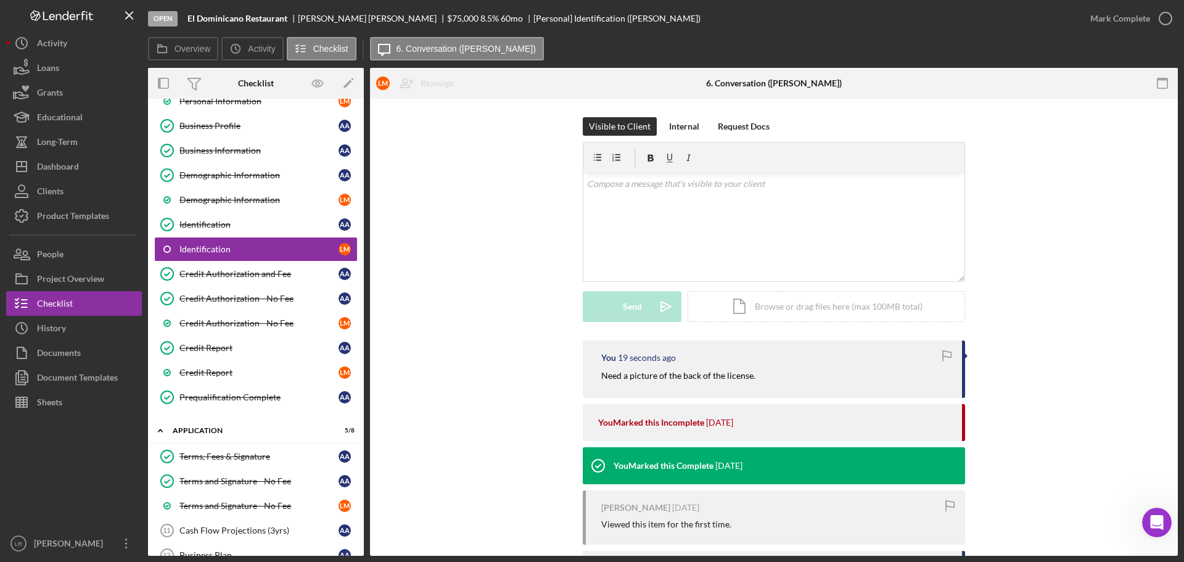
scroll to position [0, 0]
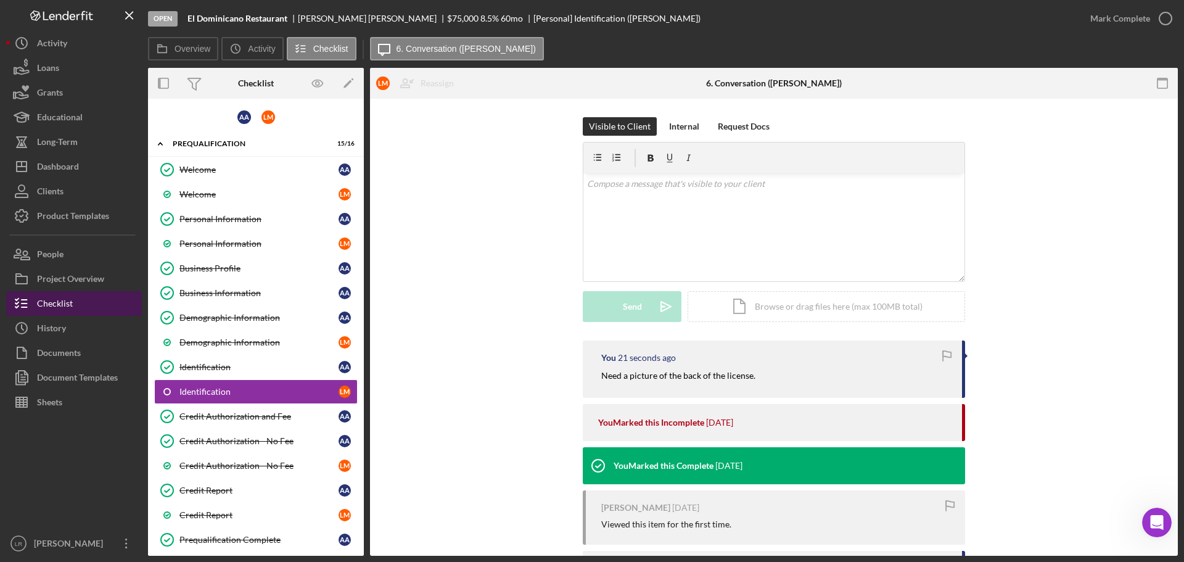
click at [69, 303] on div "Checklist" at bounding box center [55, 305] width 36 height 28
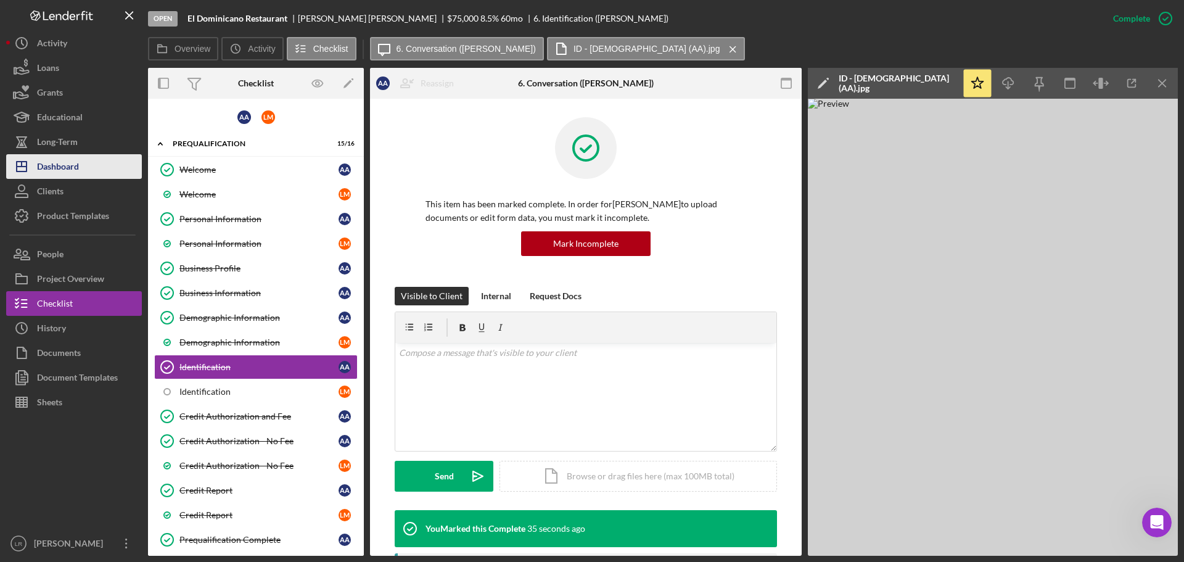
click at [75, 172] on div "Dashboard" at bounding box center [58, 168] width 42 height 28
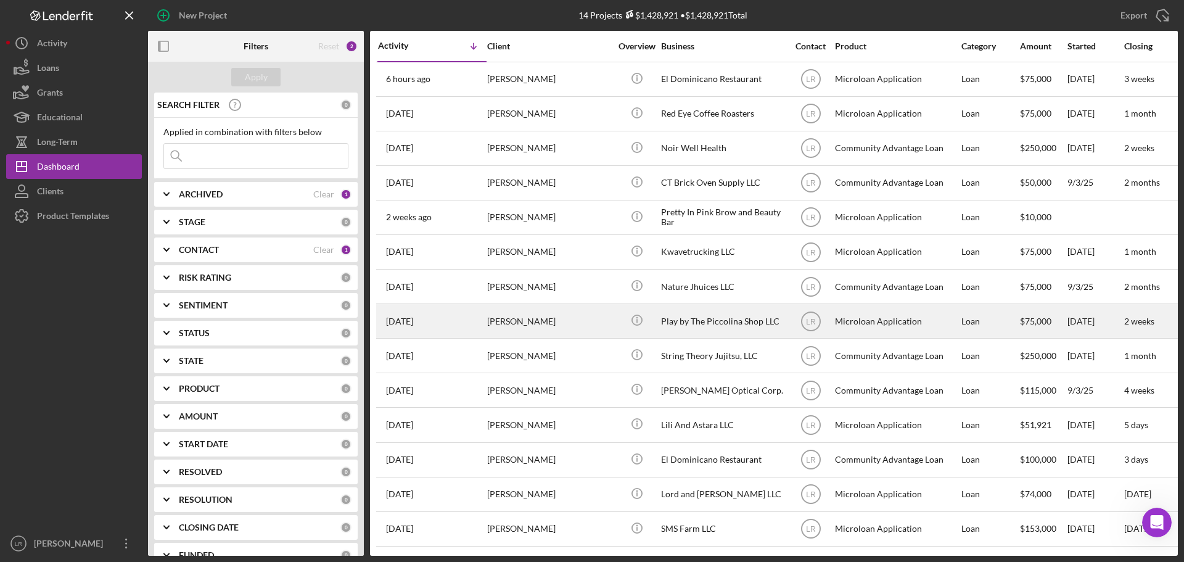
scroll to position [6, 0]
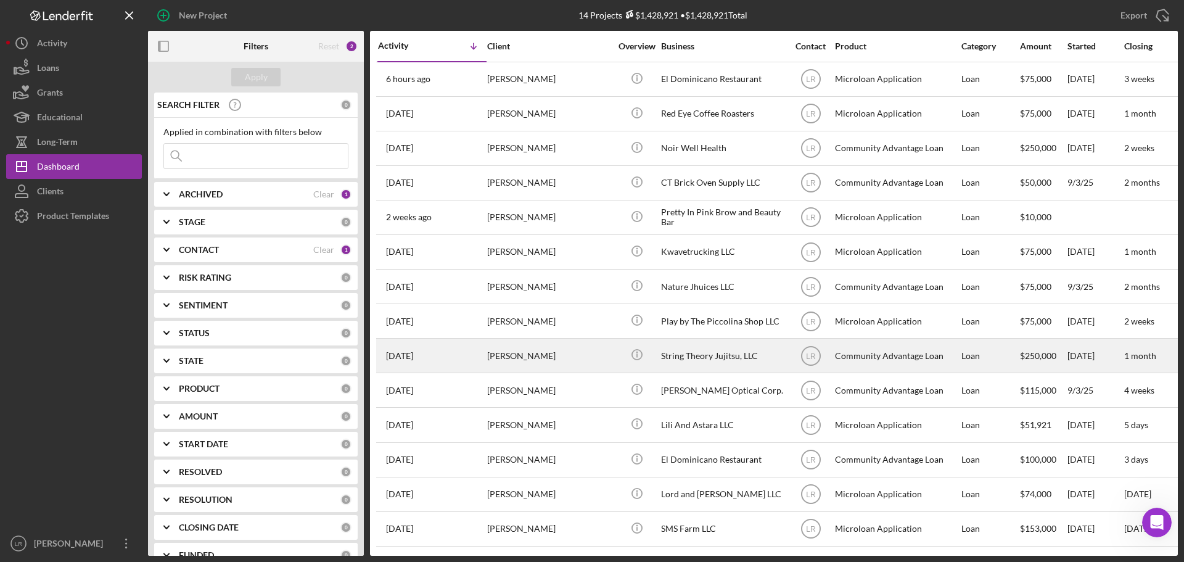
click at [565, 356] on div "[PERSON_NAME]" at bounding box center [548, 355] width 123 height 33
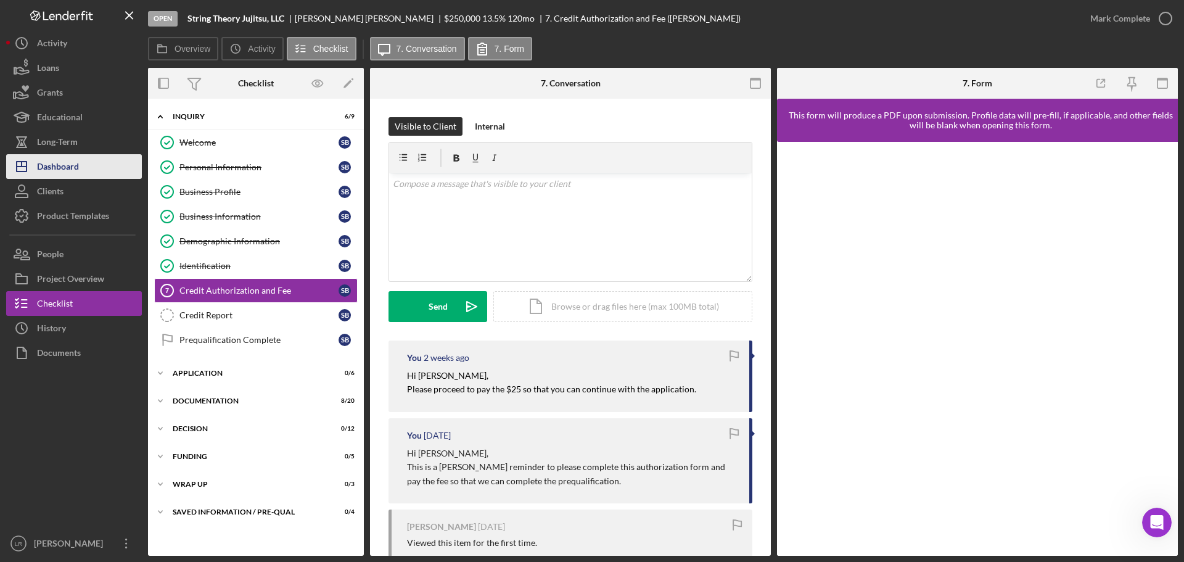
click at [78, 165] on div "Dashboard" at bounding box center [58, 168] width 42 height 28
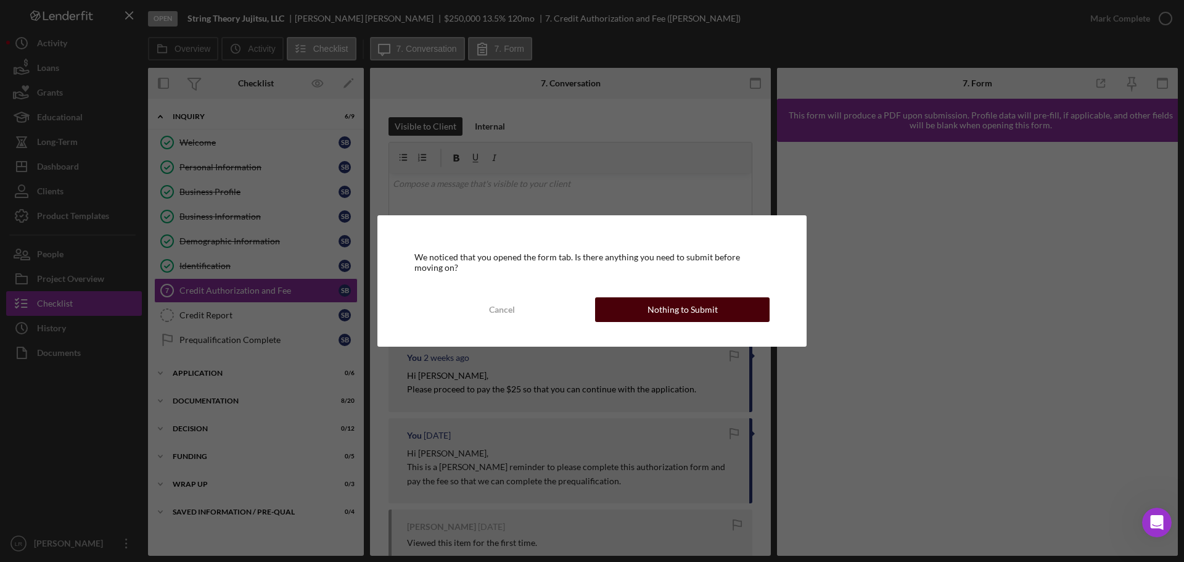
click at [696, 311] on div "Nothing to Submit" at bounding box center [682, 309] width 70 height 25
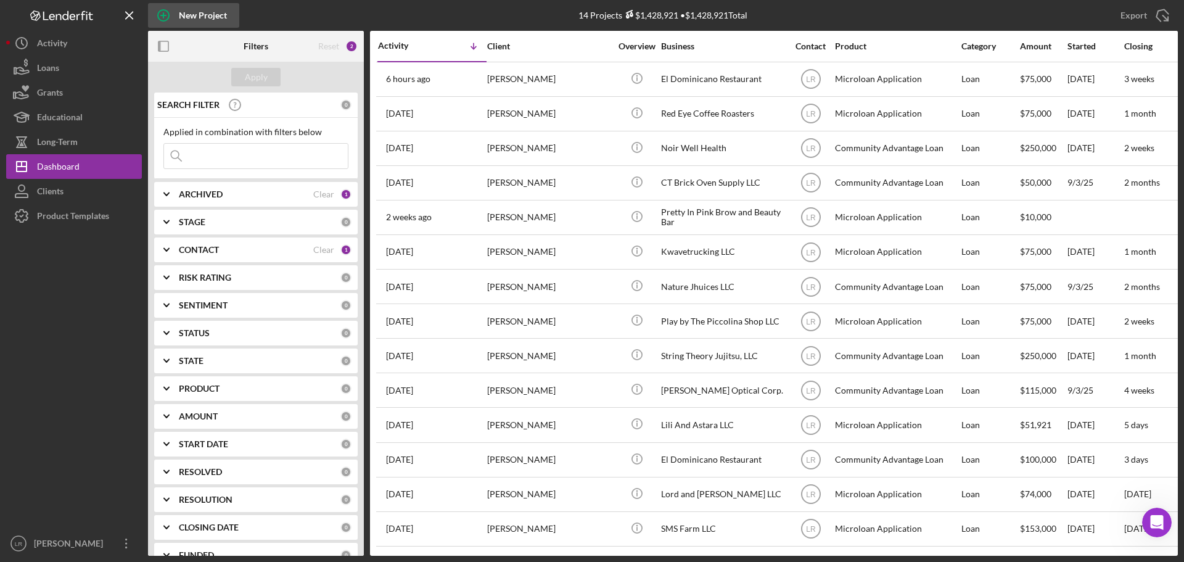
click at [216, 20] on div "New Project" at bounding box center [203, 15] width 48 height 25
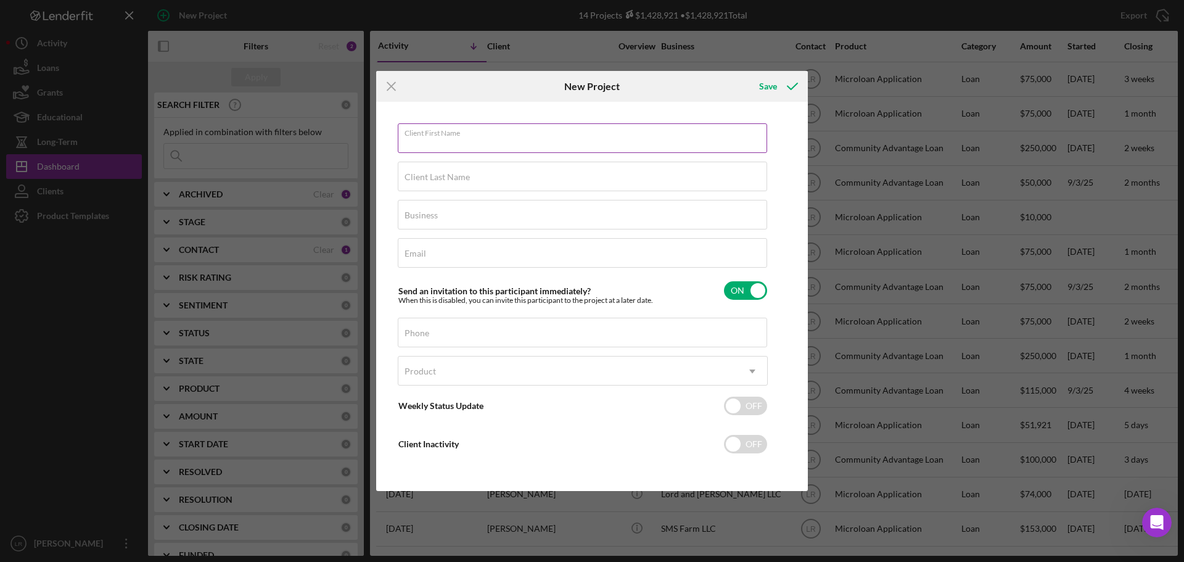
click at [434, 150] on input "Client First Name" at bounding box center [582, 138] width 369 height 30
type input "[PERSON_NAME]"
type input "Iron Age Comics"
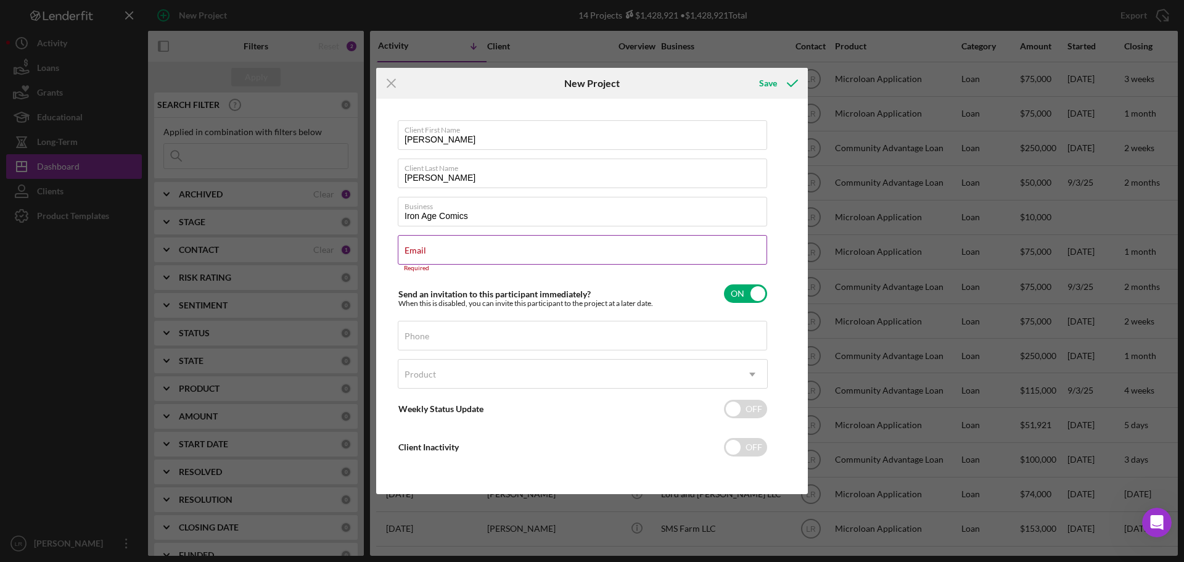
click at [465, 257] on input "Email" at bounding box center [582, 250] width 369 height 30
paste input "[EMAIL_ADDRESS][DOMAIN_NAME]"
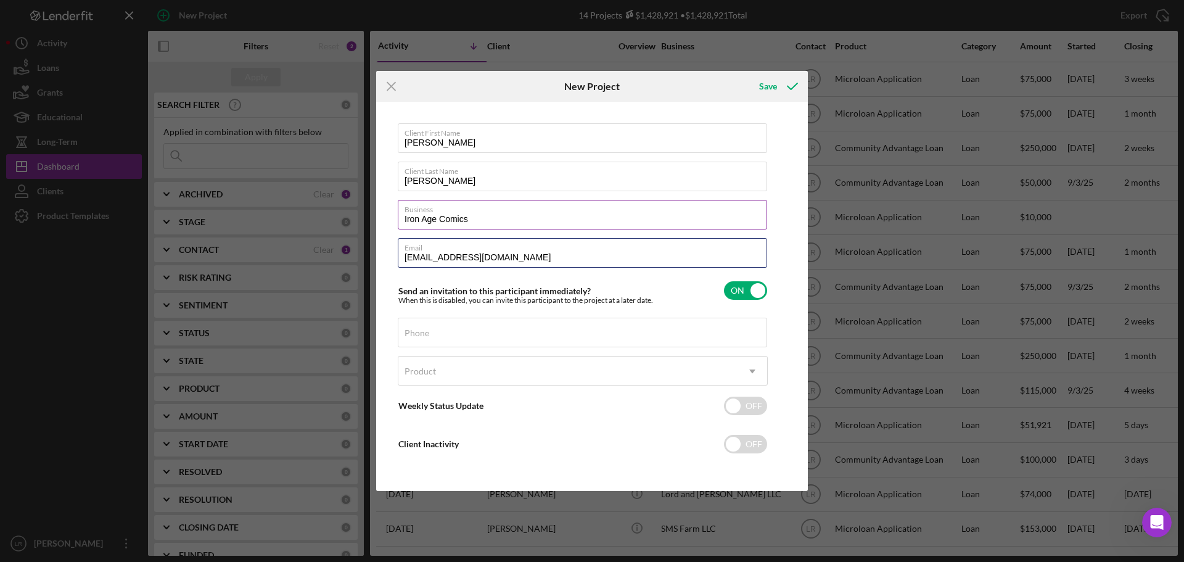
type input "[EMAIL_ADDRESS][DOMAIN_NAME]"
drag, startPoint x: 438, startPoint y: 221, endPoint x: 599, endPoint y: 217, distance: 161.0
click at [599, 217] on input "Iron Age Comics" at bounding box center [582, 215] width 369 height 30
type input "Iron Age Productions, LLC"
click at [499, 334] on input "Phone" at bounding box center [582, 333] width 369 height 30
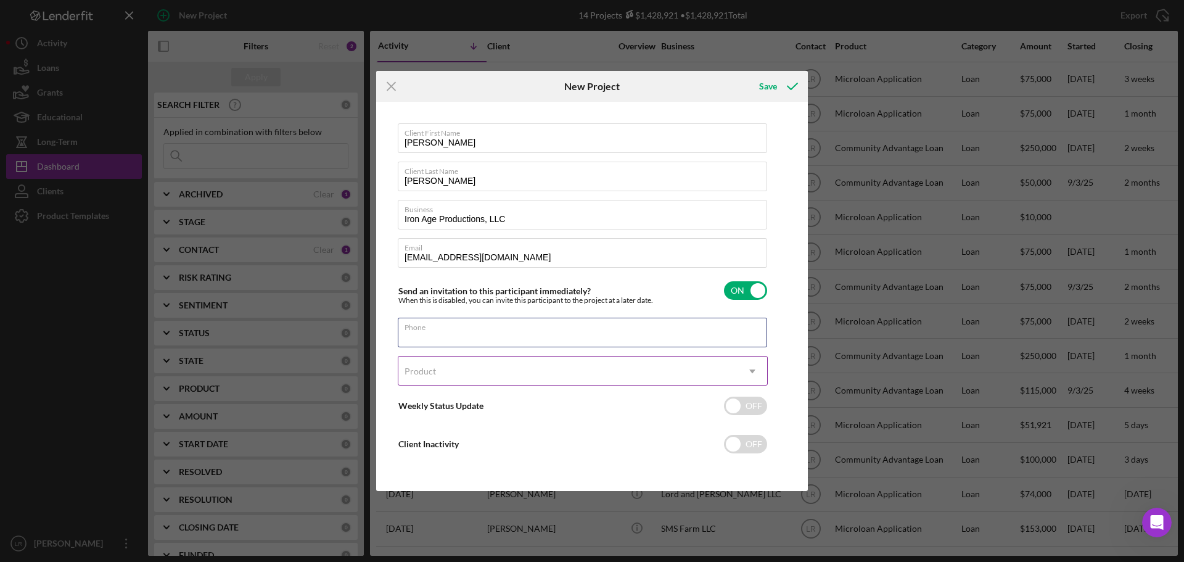
paste input "[PHONE_NUMBER]"
type input "[PHONE_NUMBER]"
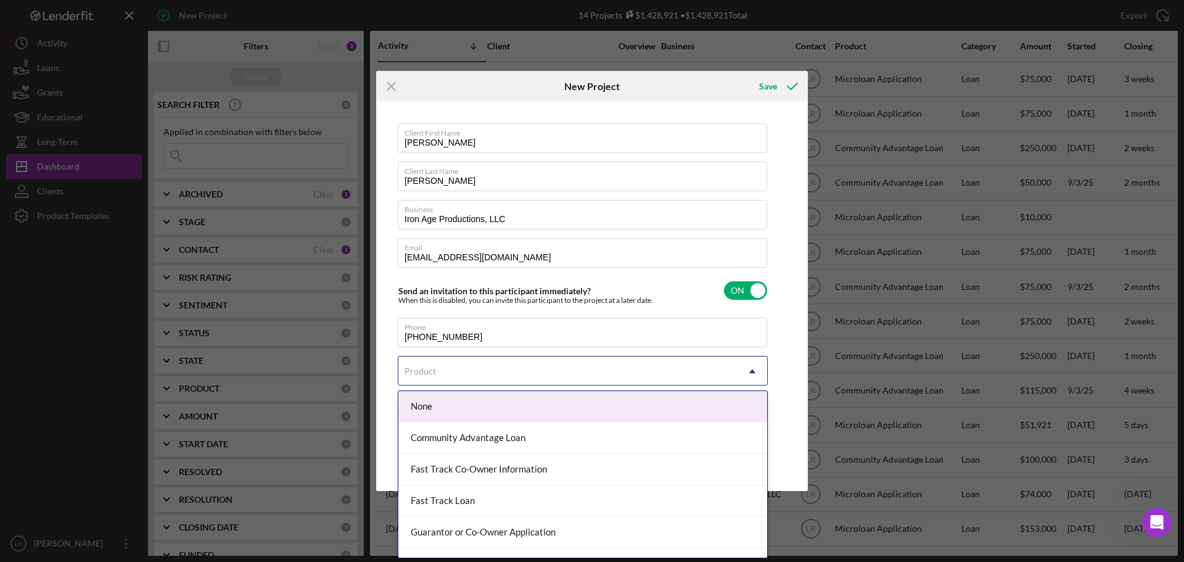
click at [436, 370] on div "Product" at bounding box center [420, 371] width 34 height 10
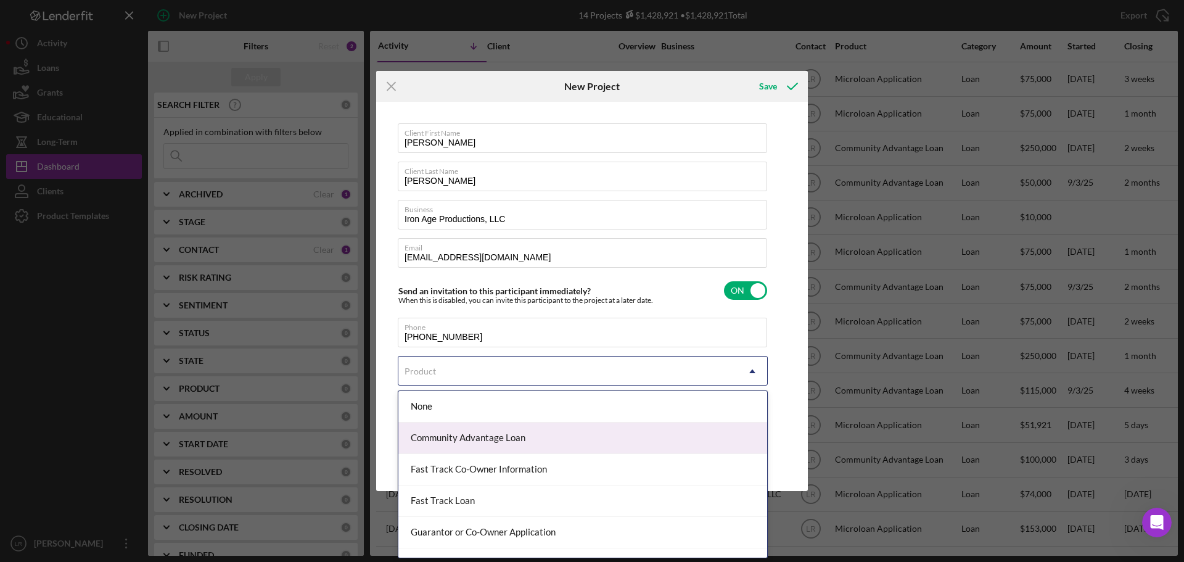
click at [445, 436] on div "Community Advantage Loan" at bounding box center [582, 437] width 369 height 31
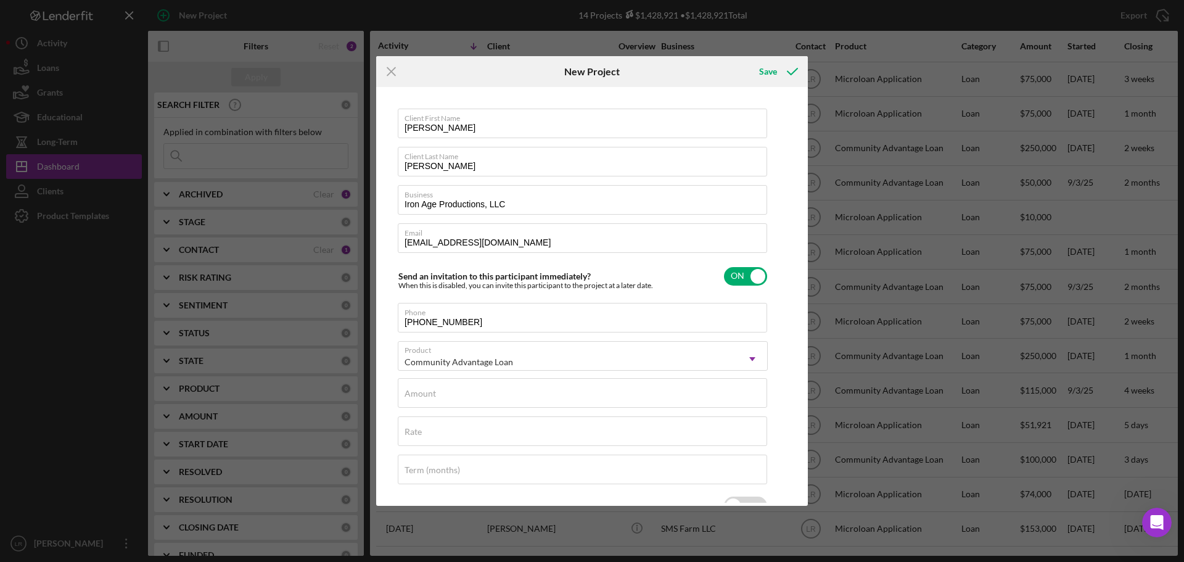
checkbox input "true"
type input "13.000%"
type input "120"
click at [430, 396] on label "Amount" at bounding box center [419, 393] width 31 height 10
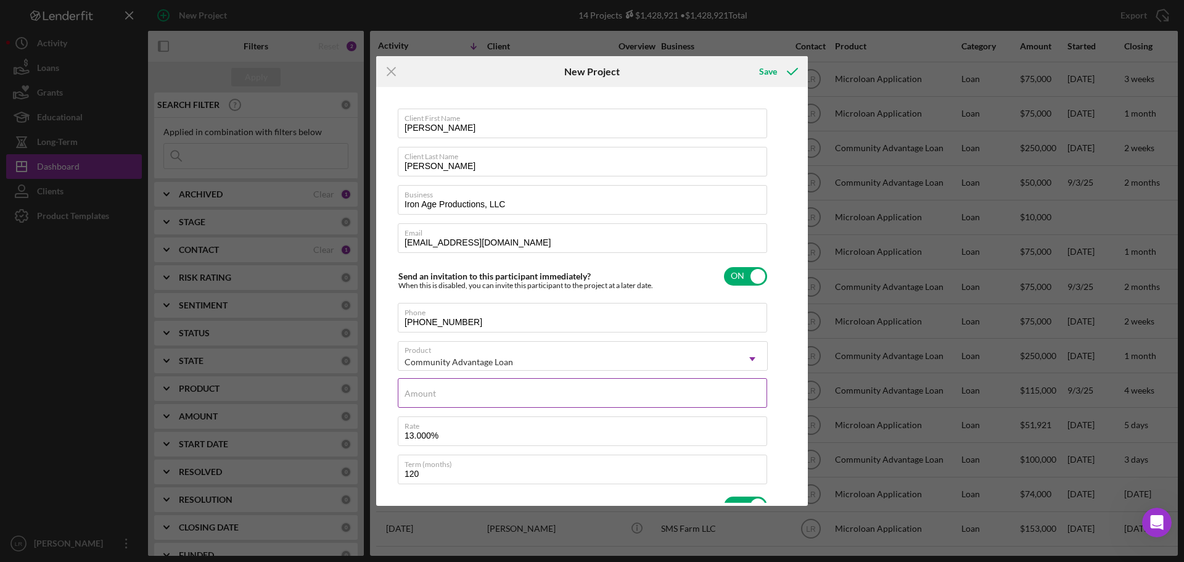
click at [430, 396] on input "Amount" at bounding box center [582, 393] width 369 height 30
type input "$1"
type textarea "Here's a snapshot of information that has been fully approved, as well as the i…"
type input "$15"
type textarea "Here's a snapshot of information that has been fully approved, as well as the i…"
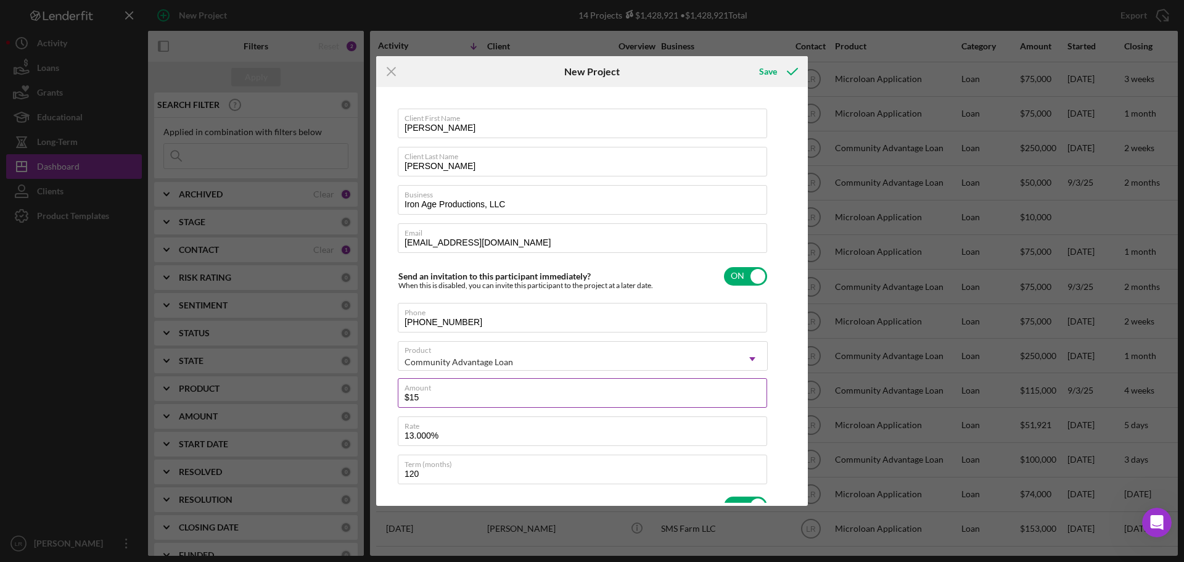
type input "$150"
type textarea "Here's a snapshot of information that has been fully approved, as well as the i…"
type input "$1,500"
type textarea "Here's a snapshot of information that has been fully approved, as well as the i…"
type input "$15,000"
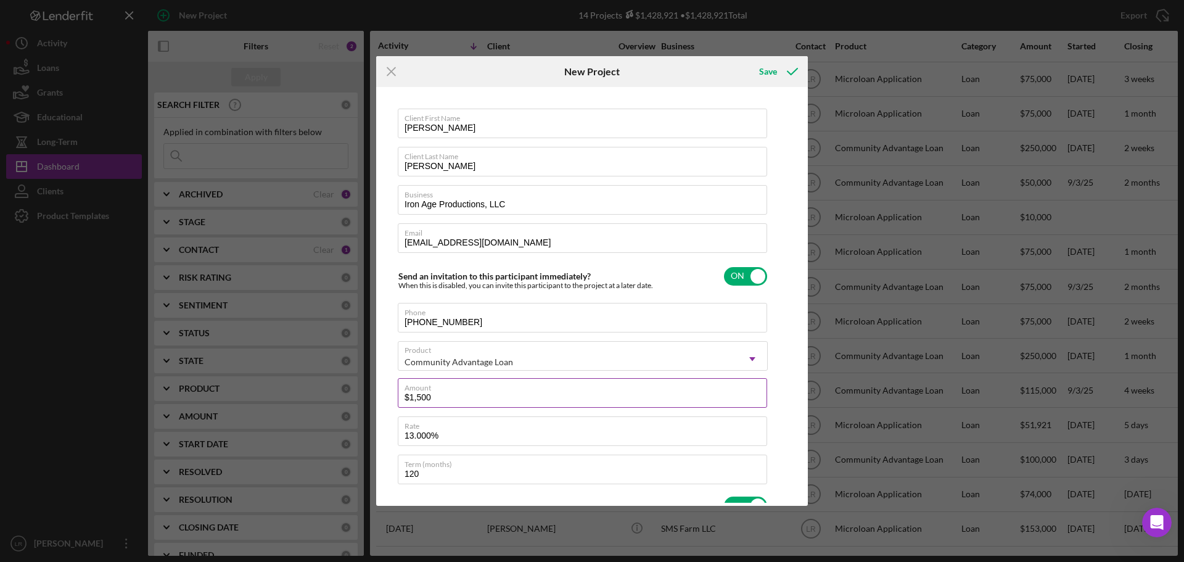
type textarea "Here's a snapshot of information that has been fully approved, as well as the i…"
type input "$150,000"
type textarea "Here's a snapshot of information that has been fully approved, as well as the i…"
type input "$150,000"
type textarea "Here's a snapshot of information that has been fully approved, as well as the i…"
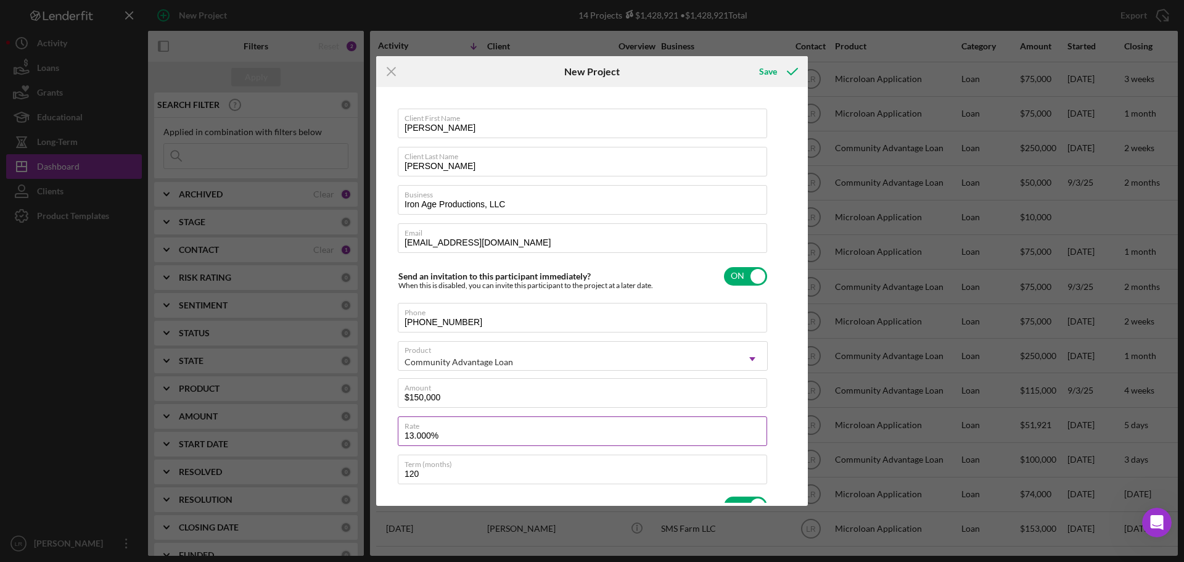
click at [422, 436] on input "13.000%" at bounding box center [582, 431] width 369 height 30
type input "13.00%"
type textarea "Here's a snapshot of information that has been fully approved, as well as the i…"
type input "13.500%"
type textarea "Here's a snapshot of information that has been fully approved, as well as the i…"
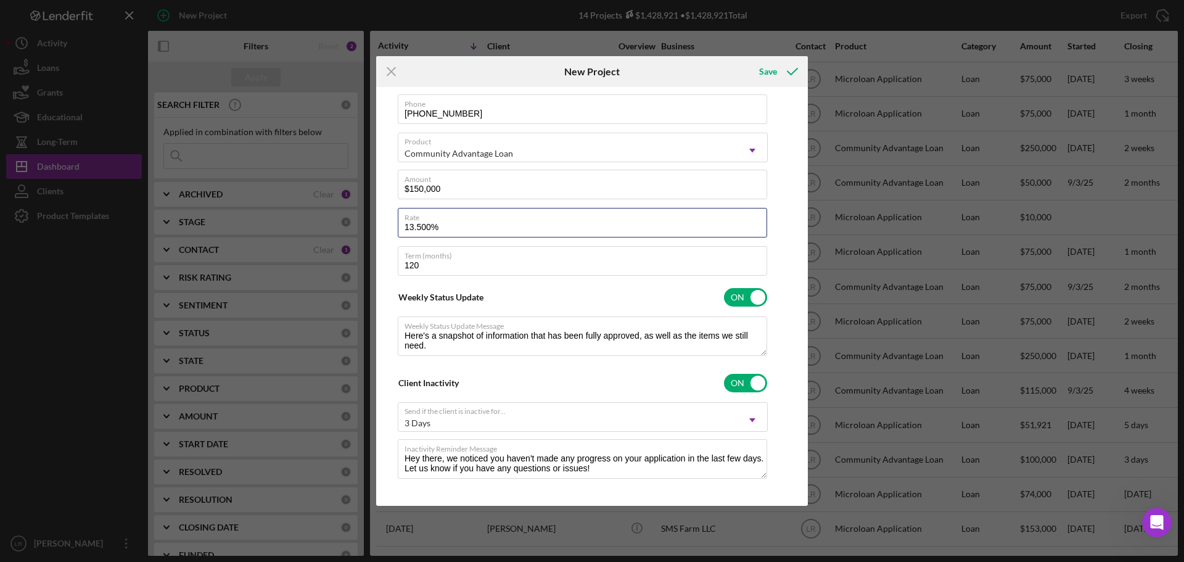
scroll to position [217, 0]
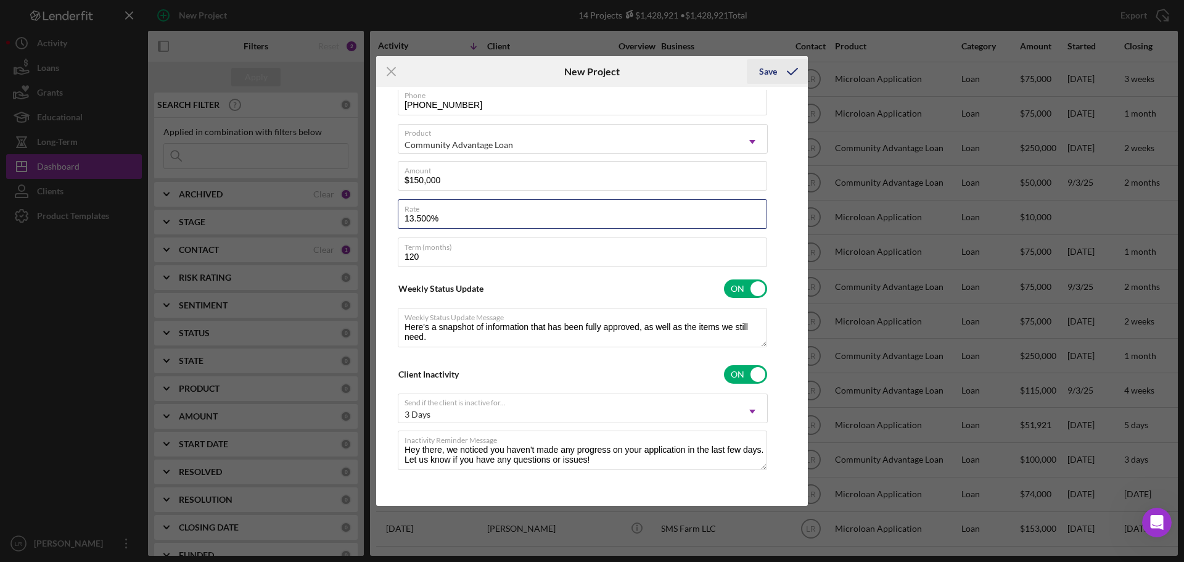
type input "13.500%"
click at [771, 73] on div "Save" at bounding box center [768, 71] width 18 height 25
type textarea "Here's a snapshot of information that has been fully approved, as well as the i…"
checkbox input "false"
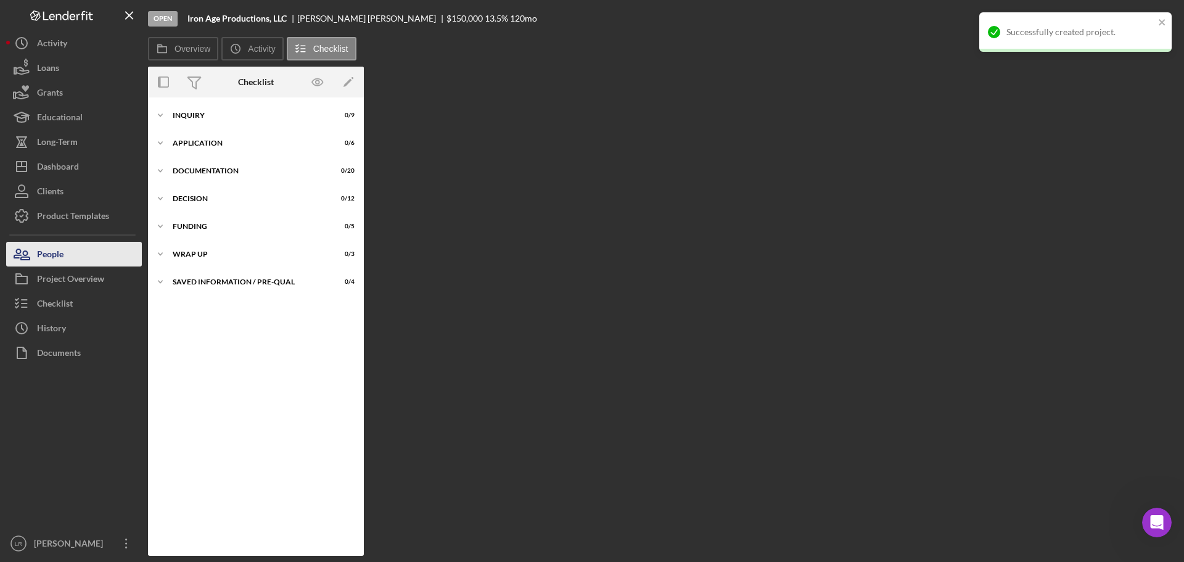
click at [57, 248] on div "People" at bounding box center [50, 256] width 27 height 28
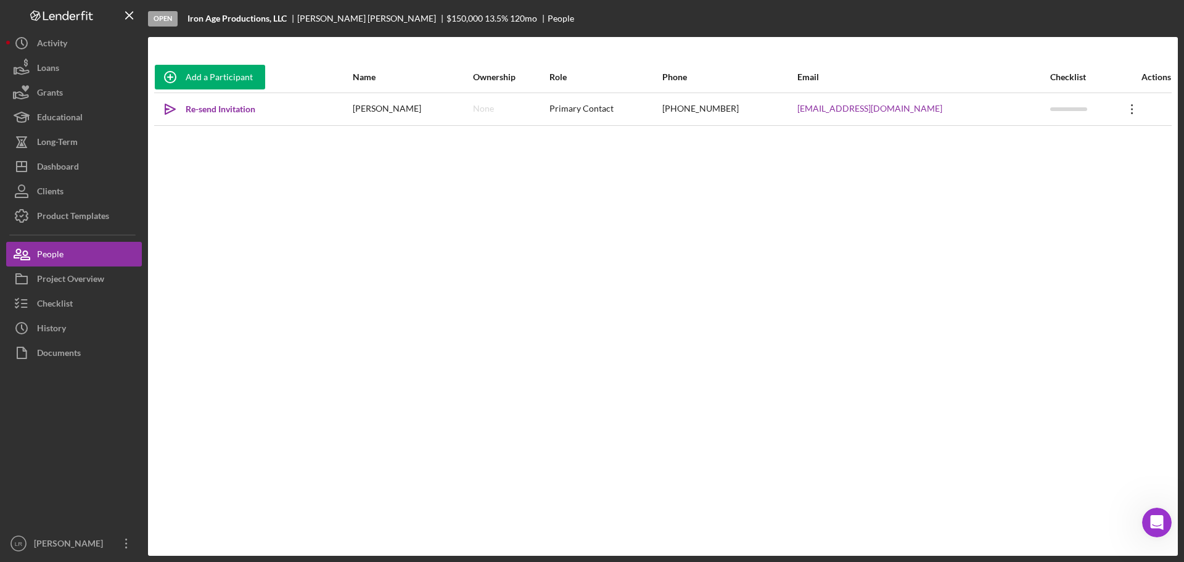
click at [1127, 101] on icon "Icon/Overflow" at bounding box center [1132, 109] width 31 height 31
click at [1050, 167] on button "Icon/Link Get Invitation Link" at bounding box center [1069, 166] width 136 height 25
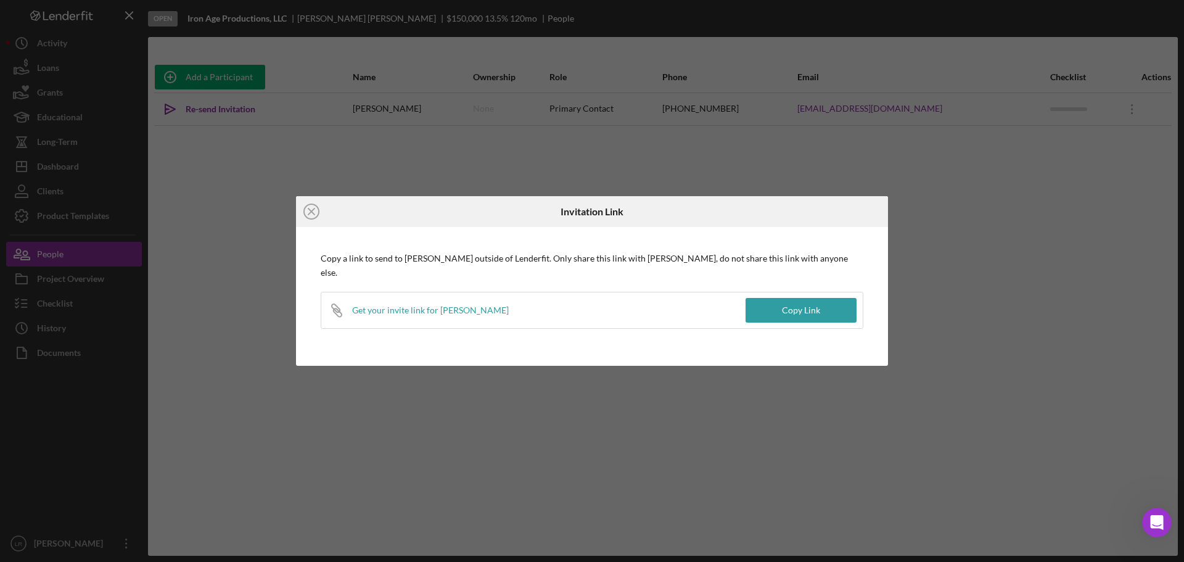
click at [779, 310] on button "Copy Link" at bounding box center [800, 310] width 111 height 25
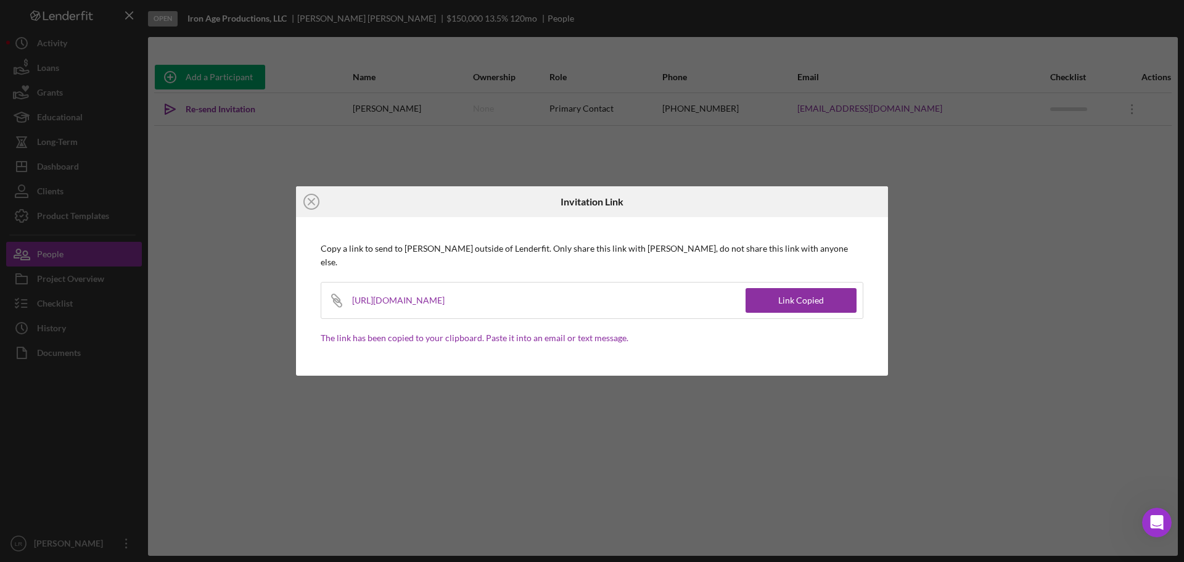
click at [308, 212] on icon "Icon/Close" at bounding box center [311, 201] width 31 height 31
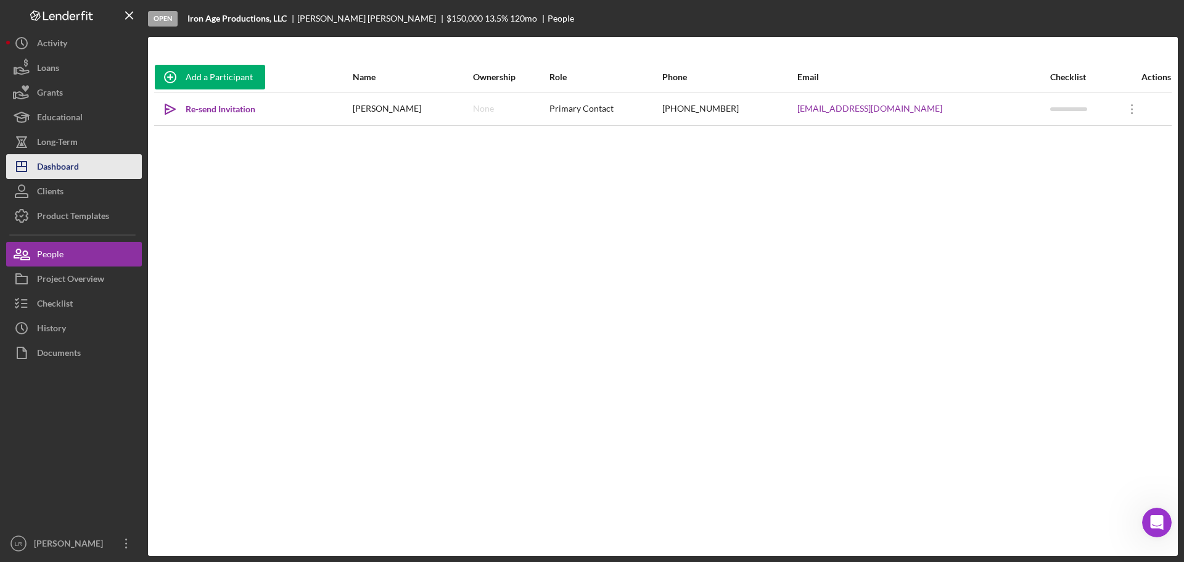
click at [82, 173] on button "Icon/Dashboard Dashboard" at bounding box center [74, 166] width 136 height 25
